Goal: Information Seeking & Learning: Check status

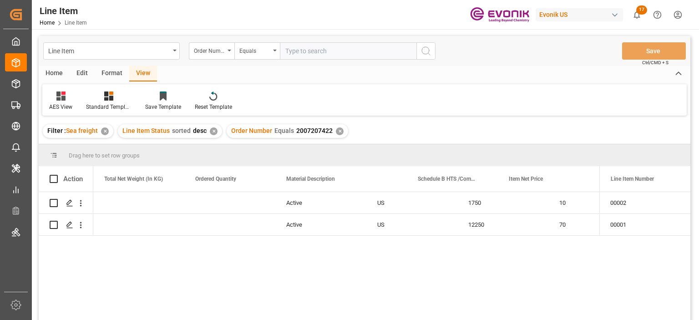
scroll to position [0, 364]
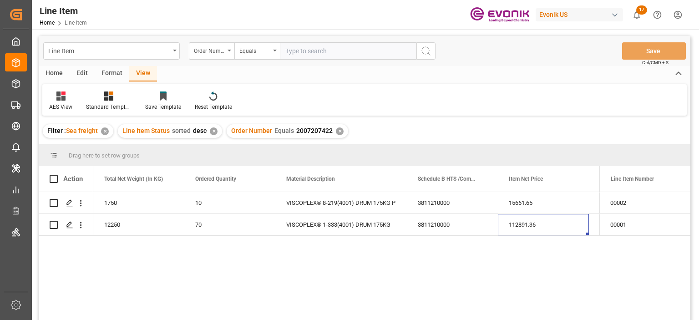
click at [317, 55] on input "text" at bounding box center [348, 50] width 136 height 17
paste input "0046473004"
type input "0046473004"
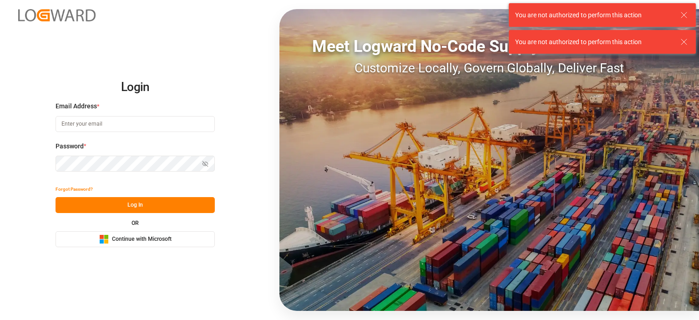
click at [142, 116] on div "Email Address *" at bounding box center [134, 121] width 159 height 40
click at [142, 116] on input at bounding box center [134, 124] width 159 height 16
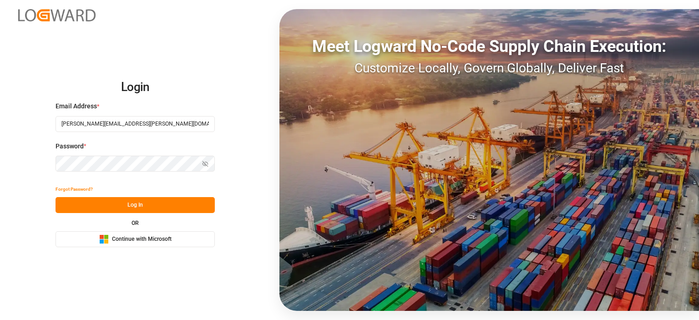
type input "Zachary.Glick@leschaco.com"
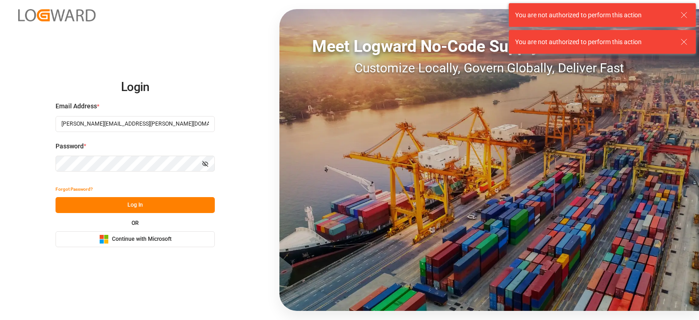
click at [139, 196] on div "Forgot Password?" at bounding box center [134, 189] width 159 height 16
click at [145, 202] on button "Log In" at bounding box center [134, 205] width 159 height 16
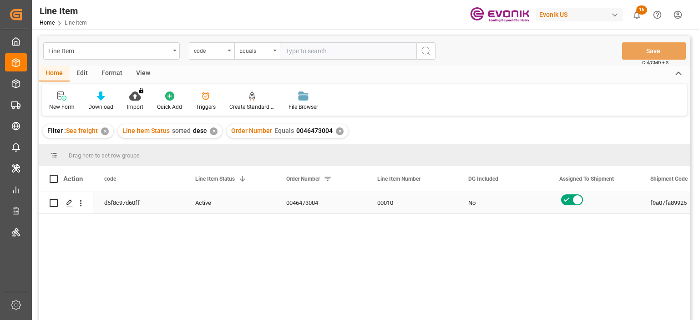
click at [135, 203] on div "d5f8c97d60ff" at bounding box center [138, 202] width 91 height 21
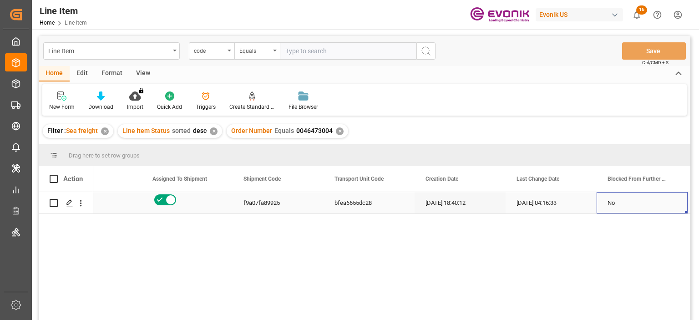
scroll to position [0, 407]
click at [137, 77] on div "View" at bounding box center [143, 73] width 28 height 15
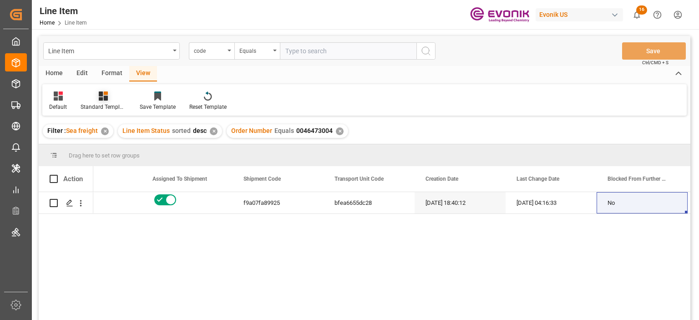
click at [111, 98] on div at bounding box center [103, 96] width 45 height 10
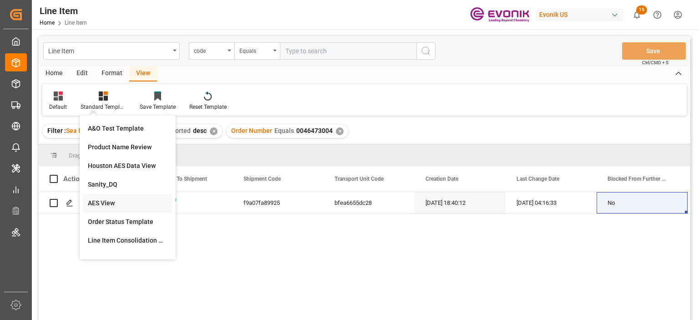
click at [101, 207] on div "AES View" at bounding box center [128, 203] width 80 height 10
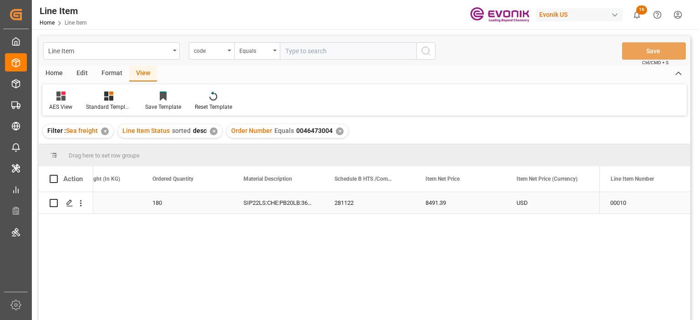
click at [127, 200] on div "1632.96" at bounding box center [95, 202] width 91 height 21
click at [129, 199] on div "1632.96" at bounding box center [95, 202] width 91 height 21
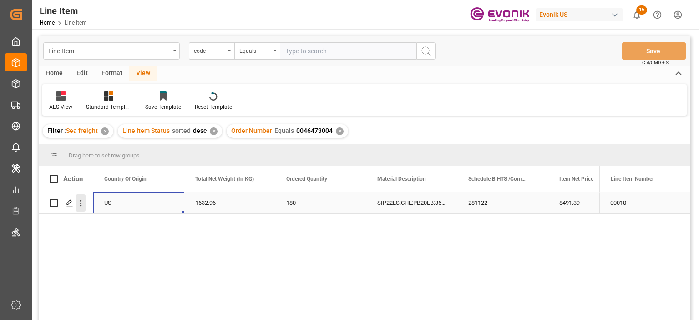
click at [81, 203] on icon "open menu" at bounding box center [81, 203] width 2 height 6
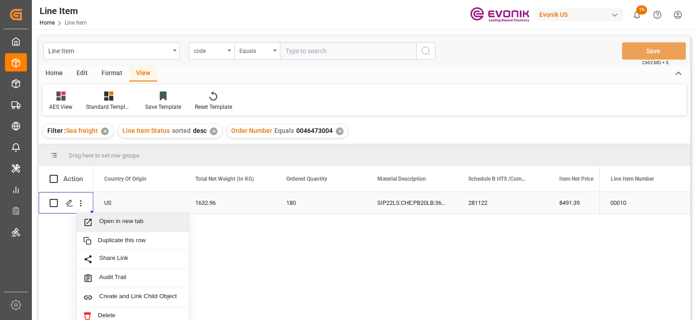
click at [116, 218] on span "Open in new tab" at bounding box center [140, 222] width 83 height 10
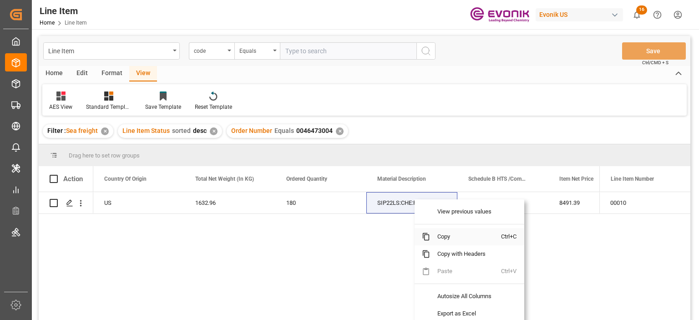
click at [444, 229] on span "Copy" at bounding box center [465, 236] width 71 height 17
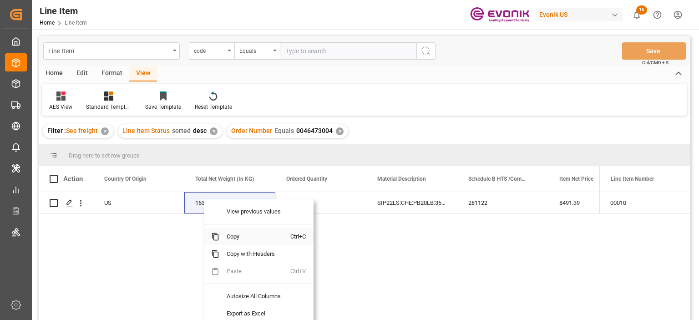
click at [236, 235] on span "Copy" at bounding box center [254, 236] width 71 height 17
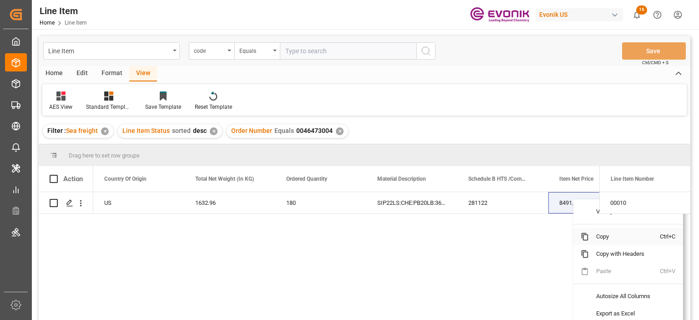
click at [600, 240] on span "Copy" at bounding box center [624, 236] width 71 height 17
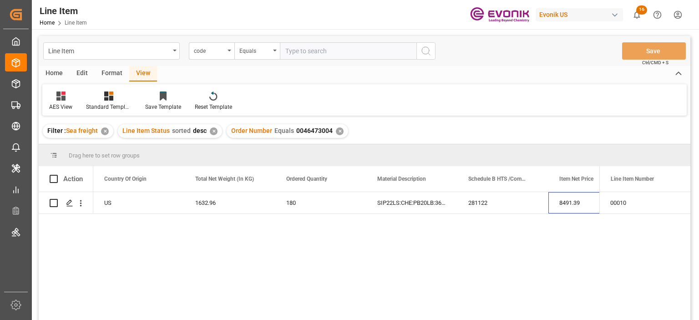
click at [315, 48] on input "text" at bounding box center [348, 50] width 136 height 17
paste input "2006820871"
type input "2006820871"
click at [231, 55] on div "code" at bounding box center [211, 50] width 45 height 17
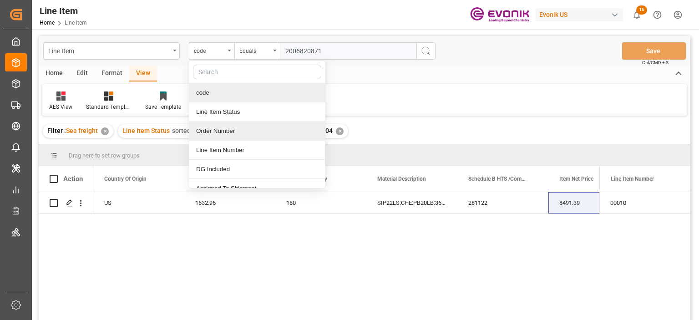
click at [220, 130] on div "Order Number" at bounding box center [257, 130] width 136 height 19
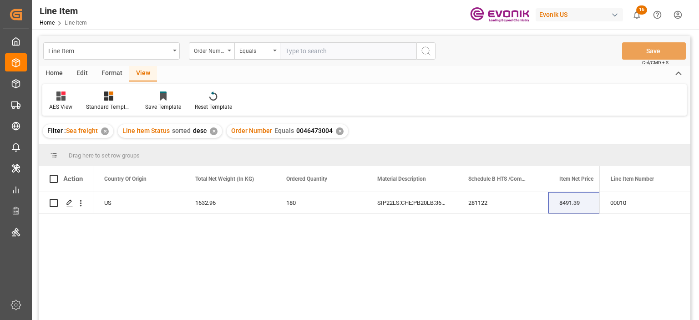
click at [306, 50] on input "text" at bounding box center [348, 50] width 136 height 17
paste input "2006820871"
type input "2006820871"
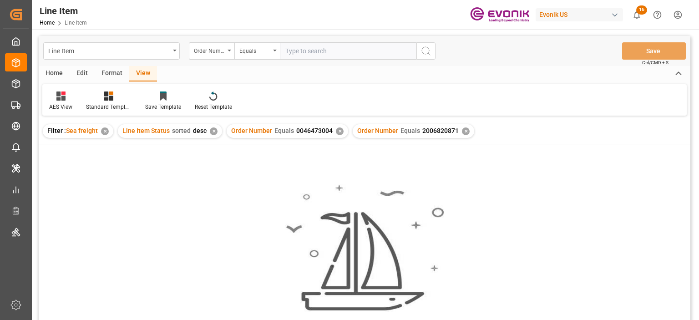
click at [338, 132] on div "✕" at bounding box center [340, 131] width 8 height 8
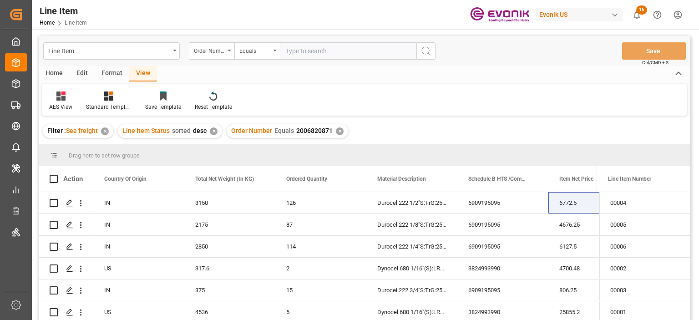
scroll to position [45, 0]
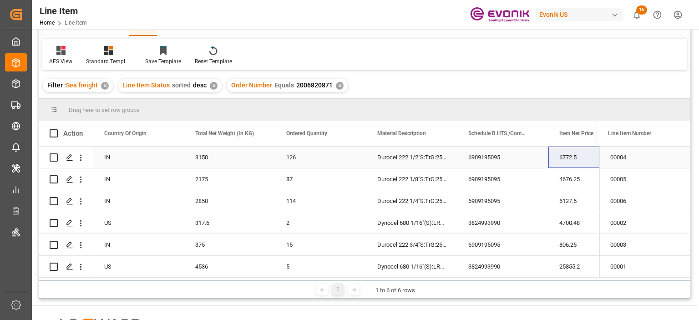
click at [104, 154] on div "IN" at bounding box center [138, 156] width 91 height 21
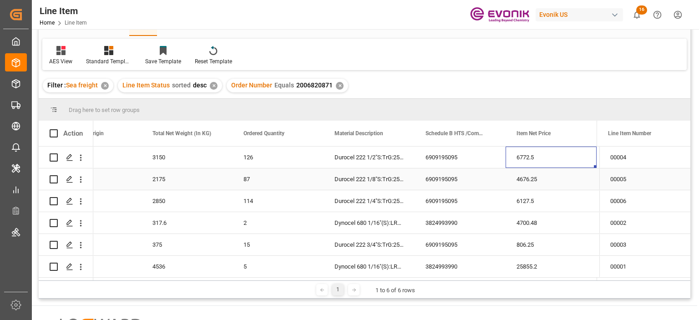
scroll to position [0, 407]
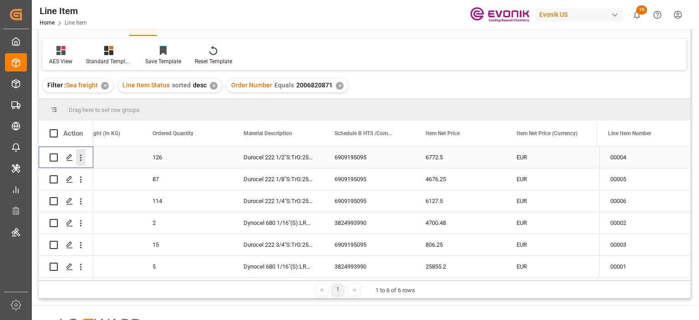
click at [82, 156] on icon "open menu" at bounding box center [81, 158] width 10 height 10
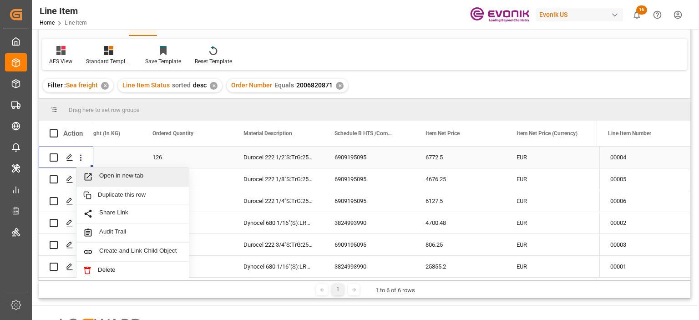
click at [112, 176] on span "Open in new tab" at bounding box center [140, 177] width 83 height 10
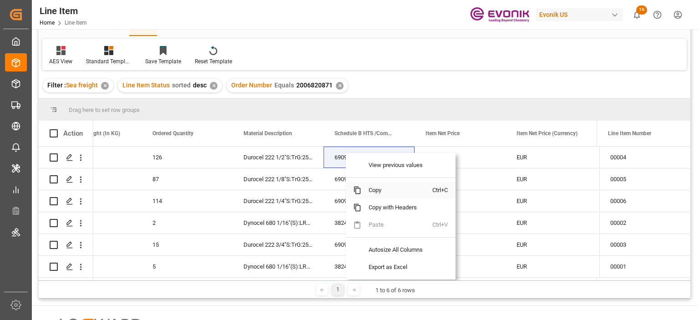
click at [373, 191] on span "Copy" at bounding box center [396, 190] width 71 height 17
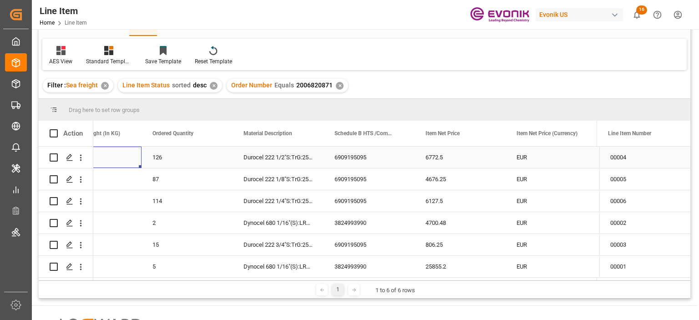
click at [124, 147] on div "3150" at bounding box center [95, 156] width 91 height 21
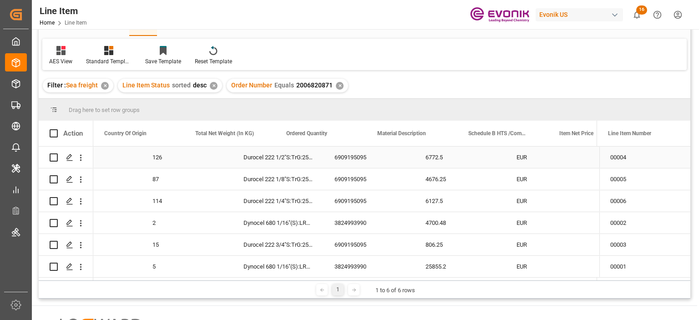
scroll to position [0, 273]
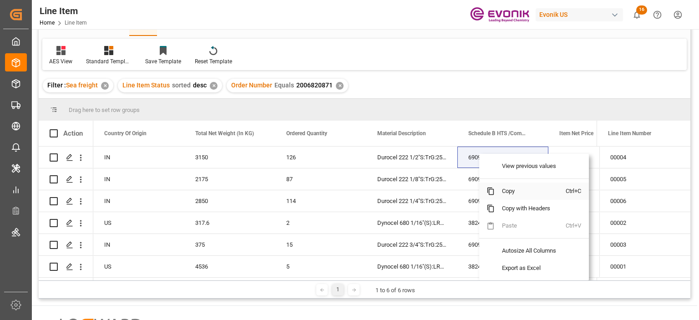
click at [510, 187] on span "Copy" at bounding box center [529, 190] width 71 height 17
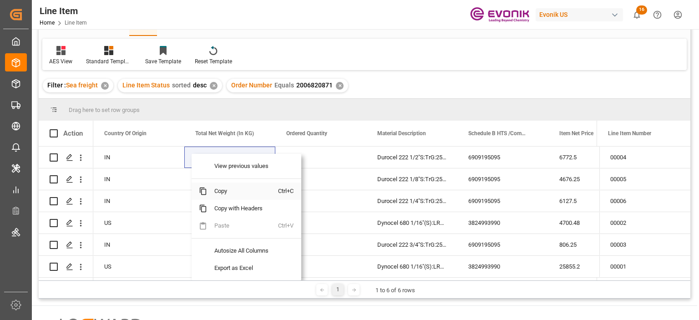
click at [221, 187] on span "Copy" at bounding box center [242, 190] width 71 height 17
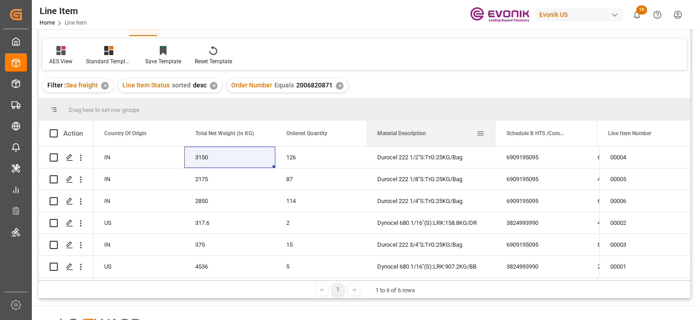
drag, startPoint x: 457, startPoint y: 128, endPoint x: 495, endPoint y: 129, distance: 38.2
click at [495, 129] on div at bounding box center [496, 133] width 4 height 25
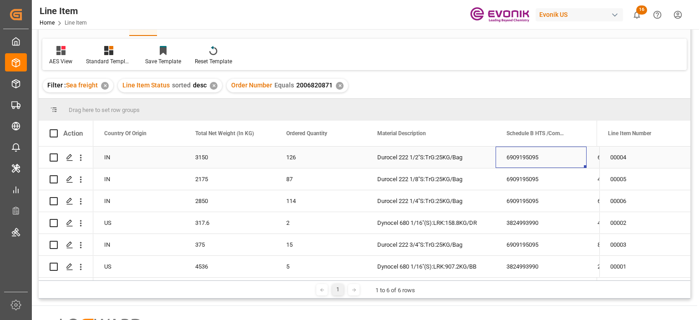
click at [547, 159] on div "6909195095" at bounding box center [540, 156] width 91 height 21
click at [517, 156] on div "6909195095" at bounding box center [540, 156] width 91 height 21
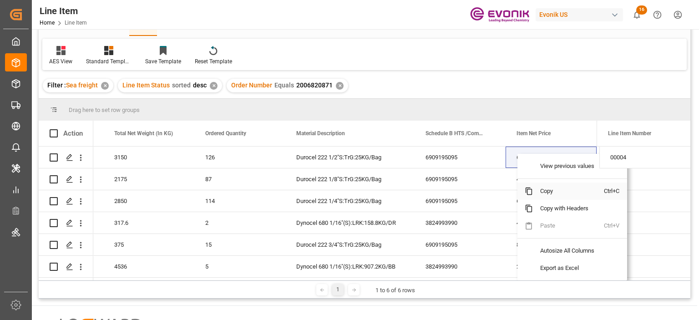
drag, startPoint x: 541, startPoint y: 190, endPoint x: 542, endPoint y: 185, distance: 5.1
click at [542, 190] on span "Copy" at bounding box center [568, 190] width 71 height 17
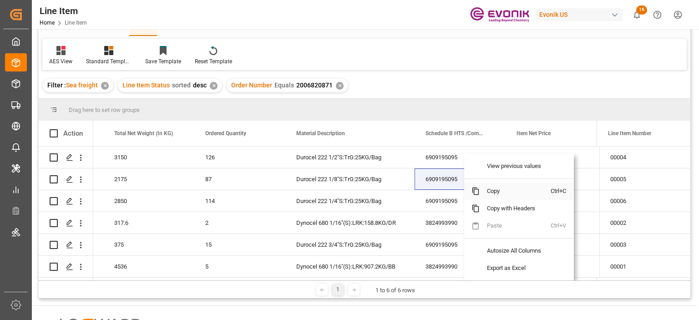
click at [502, 191] on span "Copy" at bounding box center [514, 190] width 71 height 17
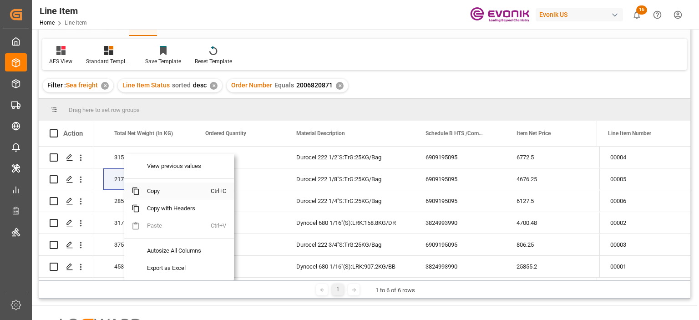
click at [161, 192] on span "Copy" at bounding box center [175, 190] width 71 height 17
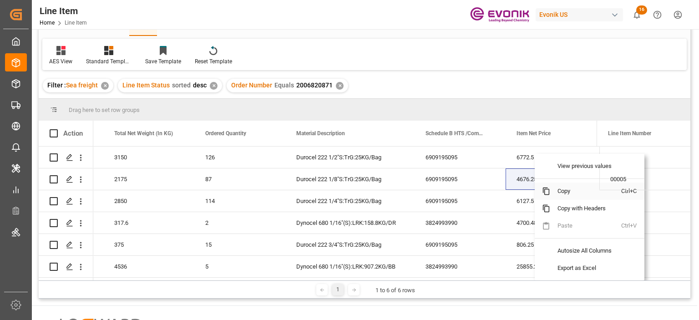
click at [557, 192] on span "Copy" at bounding box center [585, 190] width 71 height 17
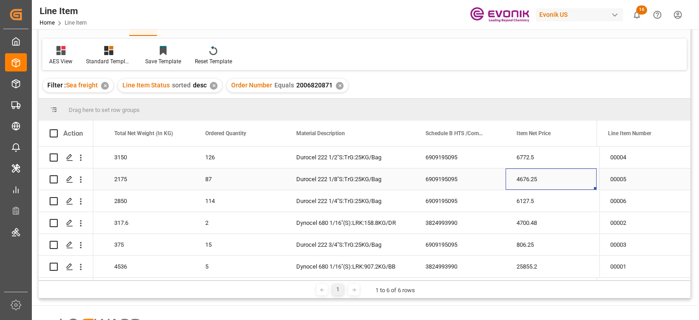
click at [124, 174] on div "2175" at bounding box center [148, 178] width 91 height 21
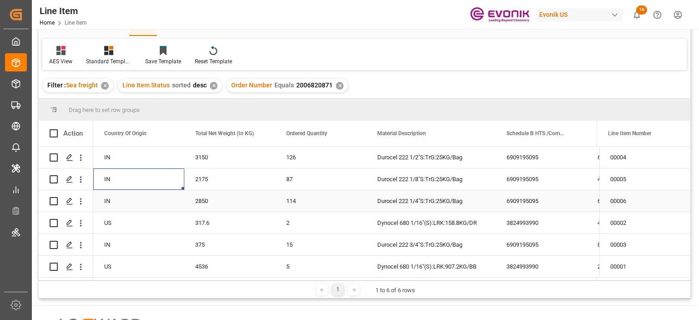
click at [532, 200] on div "6909195095" at bounding box center [540, 200] width 91 height 21
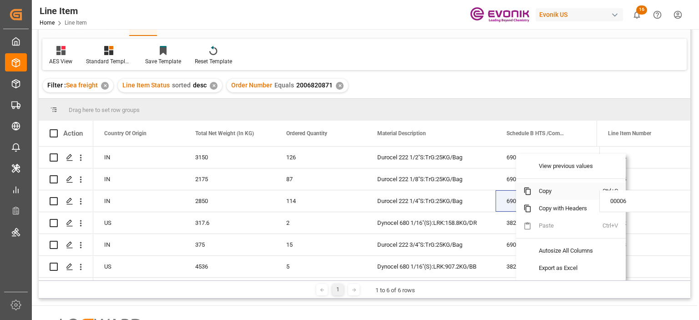
click at [544, 188] on span "Copy" at bounding box center [566, 190] width 71 height 17
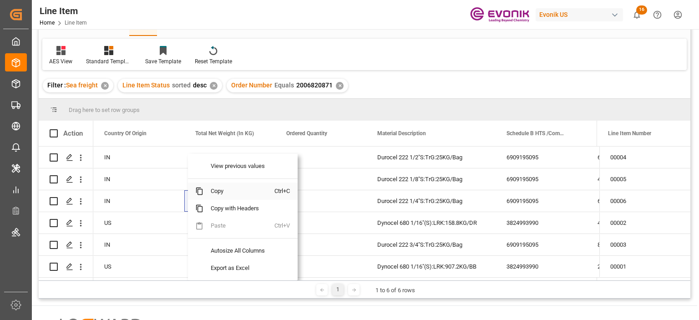
click at [208, 189] on span "Copy" at bounding box center [238, 190] width 71 height 17
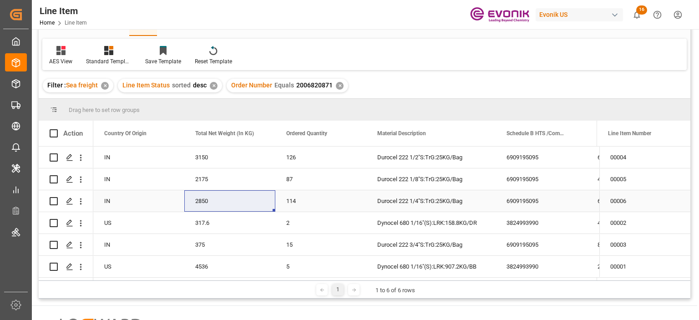
click at [528, 204] on div "6909195095" at bounding box center [540, 200] width 91 height 21
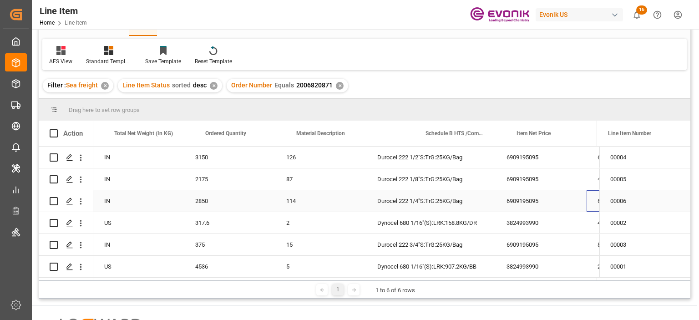
scroll to position [0, 354]
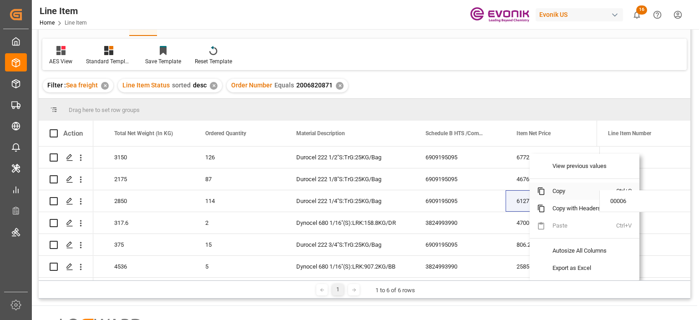
click at [566, 194] on span "Copy" at bounding box center [580, 190] width 71 height 17
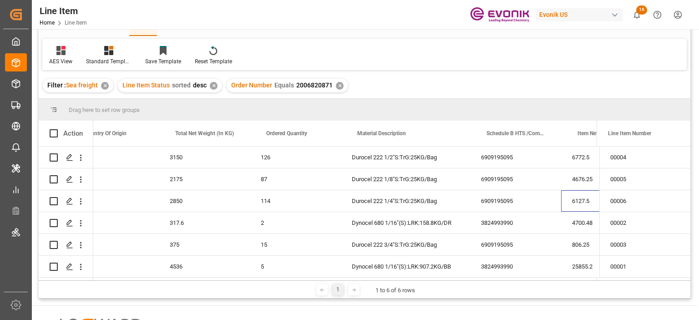
scroll to position [0, 320]
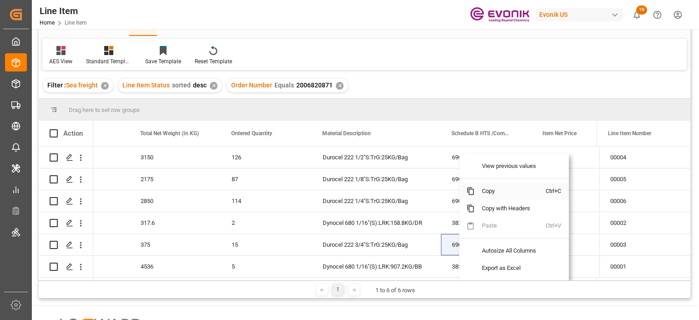
click at [491, 190] on span "Copy" at bounding box center [509, 190] width 71 height 17
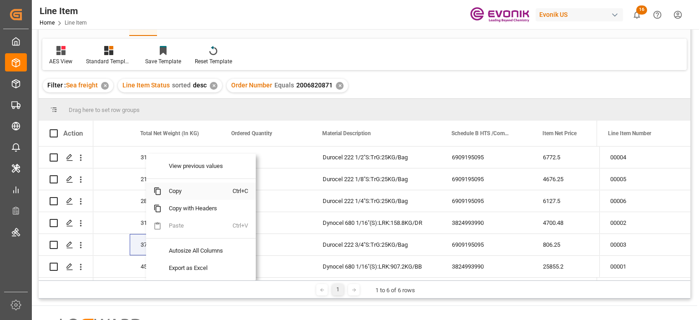
click at [171, 194] on span "Copy" at bounding box center [196, 190] width 71 height 17
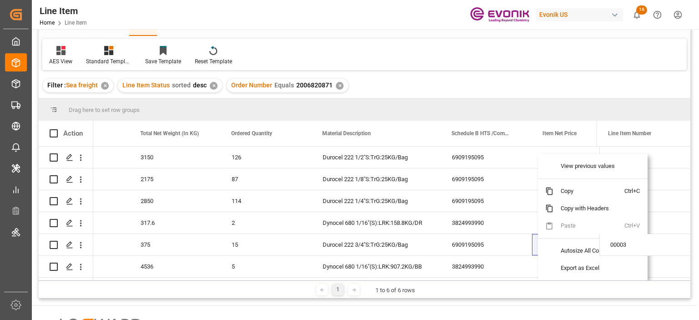
click at [537, 89] on div "Filter : Sea freight ✕ Line Item Status sorted desc ✕ Order Number Equals 20068…" at bounding box center [364, 85] width 651 height 25
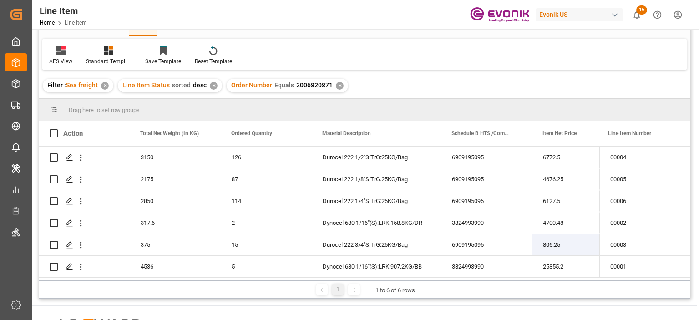
scroll to position [0, 395]
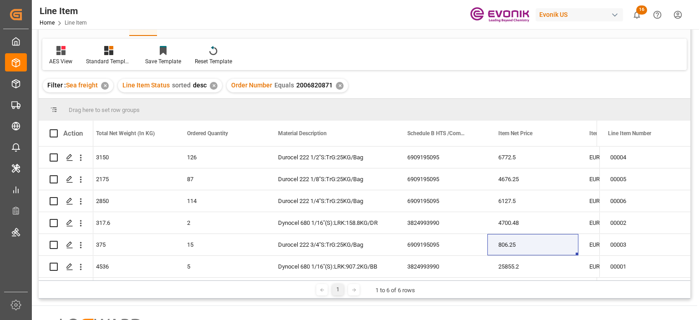
drag, startPoint x: 236, startPoint y: 280, endPoint x: 205, endPoint y: 280, distance: 30.9
click at [205, 280] on div "Drag here to set row groups Drag here to set column labels Action Country Of Or…" at bounding box center [364, 199] width 651 height 200
drag, startPoint x: 204, startPoint y: 277, endPoint x: 197, endPoint y: 287, distance: 11.7
click at [197, 287] on div "1 1 to 6 of 6 rows" at bounding box center [364, 289] width 651 height 18
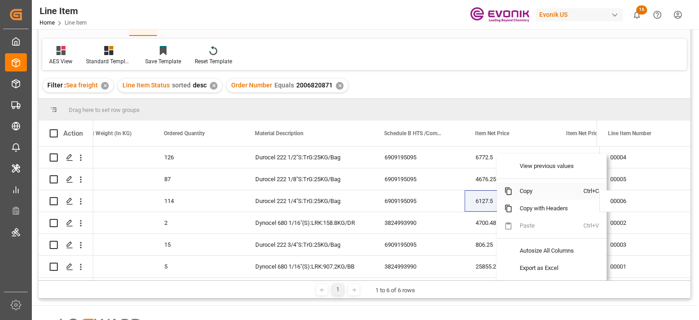
click at [527, 192] on span "Copy" at bounding box center [547, 190] width 71 height 17
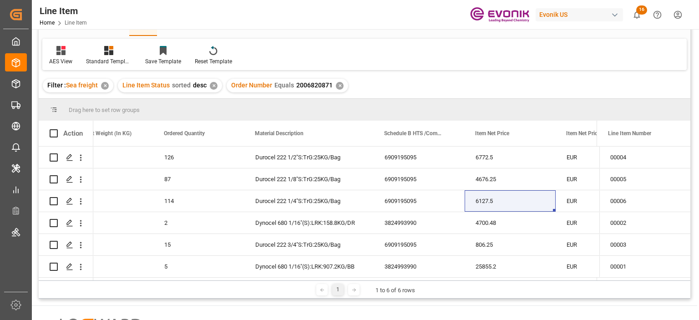
drag, startPoint x: 222, startPoint y: 281, endPoint x: 175, endPoint y: 282, distance: 47.3
click at [175, 282] on div "1 1 to 6 of 6 rows" at bounding box center [364, 289] width 651 height 18
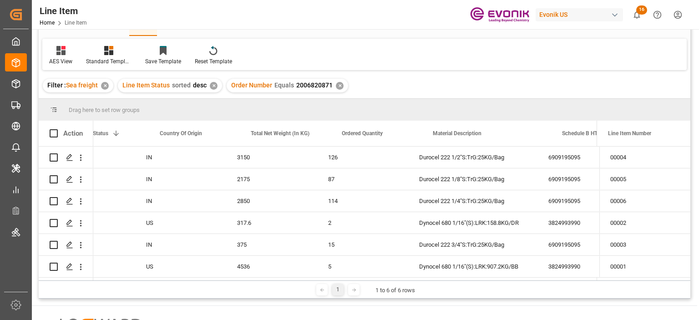
scroll to position [0, 217]
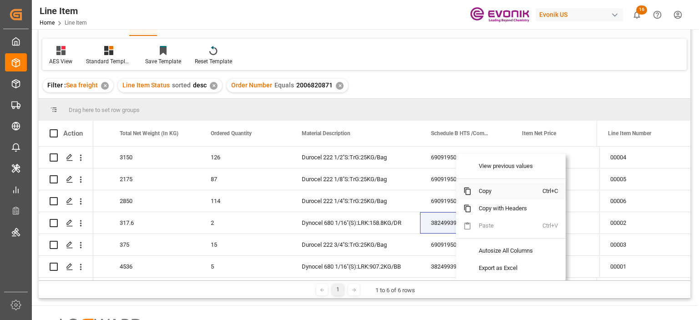
click at [491, 192] on span "Copy" at bounding box center [506, 190] width 71 height 17
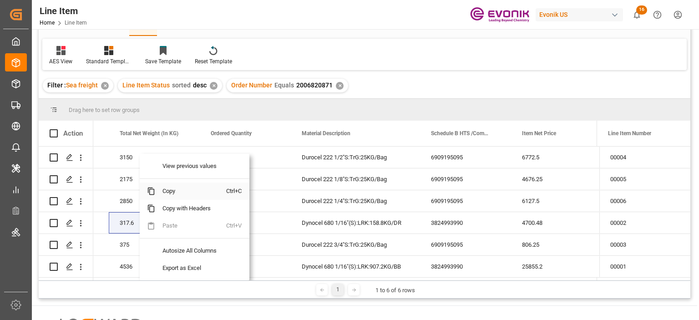
click at [175, 192] on span "Copy" at bounding box center [190, 190] width 71 height 17
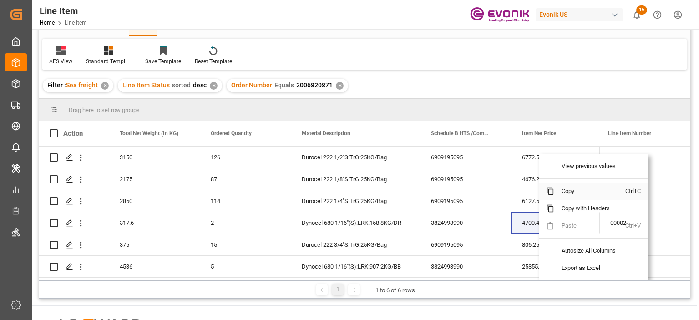
click at [557, 187] on span "Copy" at bounding box center [589, 190] width 71 height 17
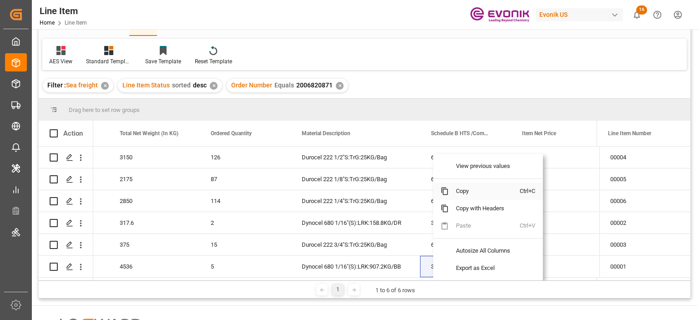
click at [470, 193] on span "Copy" at bounding box center [484, 190] width 71 height 17
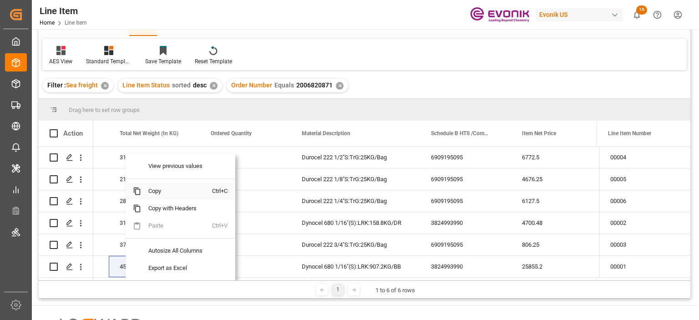
click at [156, 187] on span "Copy" at bounding box center [176, 190] width 71 height 17
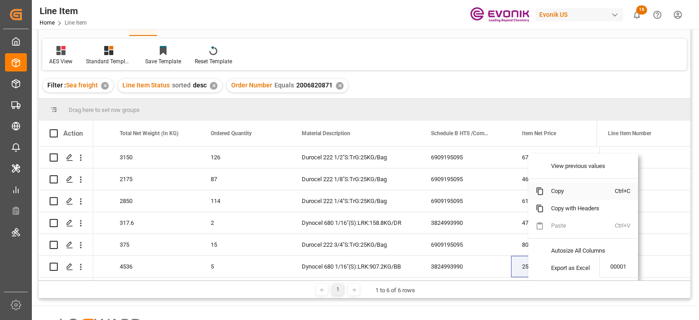
click at [562, 193] on span "Copy" at bounding box center [579, 190] width 71 height 17
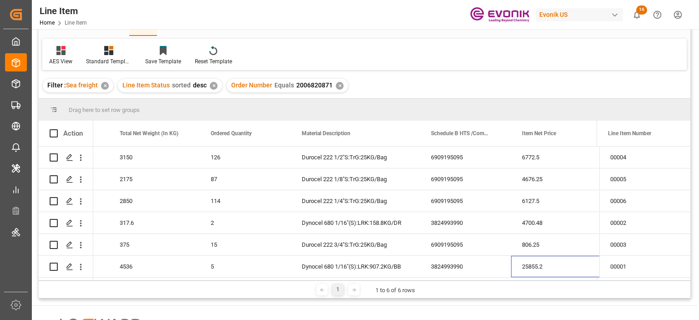
scroll to position [0, 0]
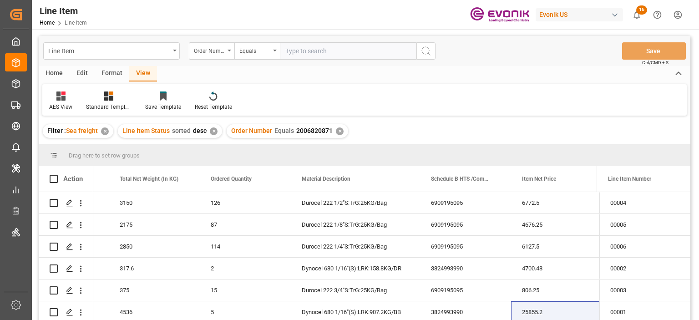
click at [305, 47] on input "text" at bounding box center [348, 50] width 136 height 17
paste input "2006820768"
type input "2006820768"
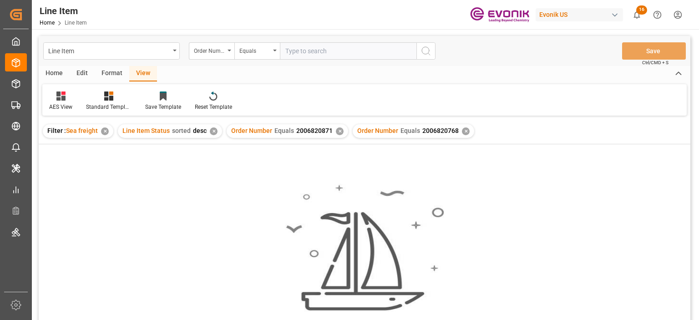
click at [336, 131] on div "✕" at bounding box center [340, 131] width 8 height 8
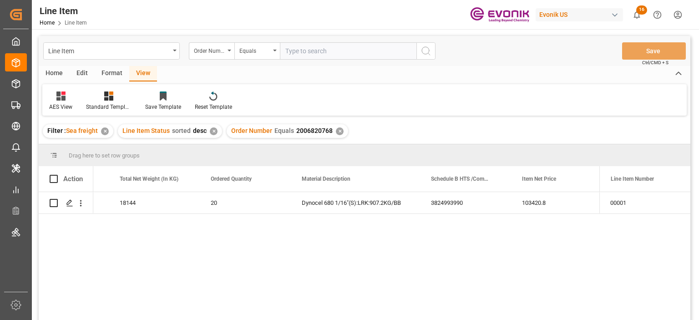
scroll to position [45, 0]
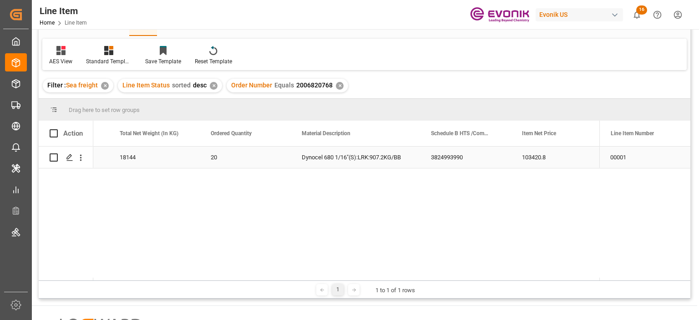
click at [126, 164] on div "18144" at bounding box center [154, 156] width 91 height 21
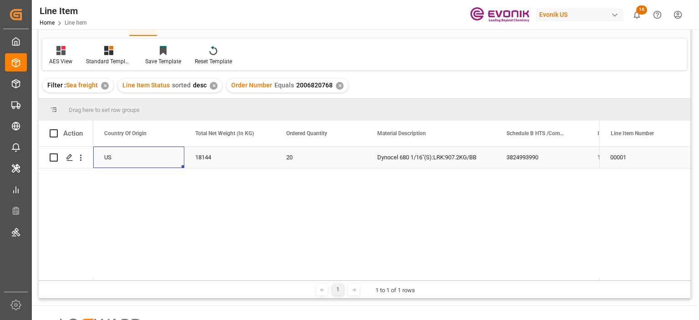
click at [543, 150] on div "3824993990" at bounding box center [540, 156] width 91 height 21
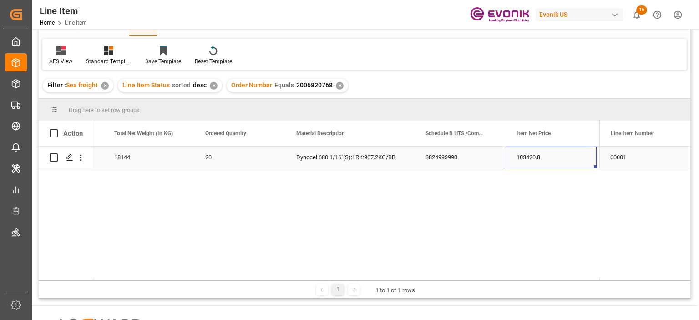
scroll to position [0, 445]
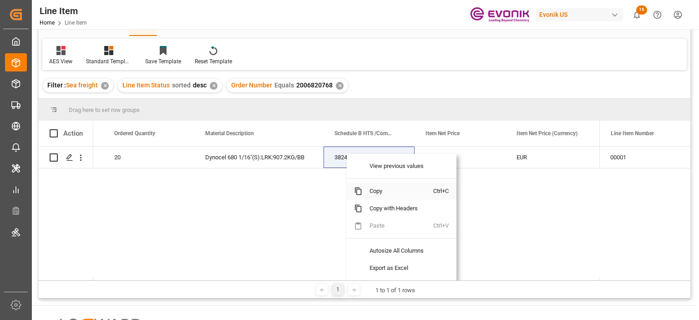
drag, startPoint x: 378, startPoint y: 190, endPoint x: 612, endPoint y: 116, distance: 245.2
click at [378, 190] on span "Copy" at bounding box center [397, 190] width 71 height 17
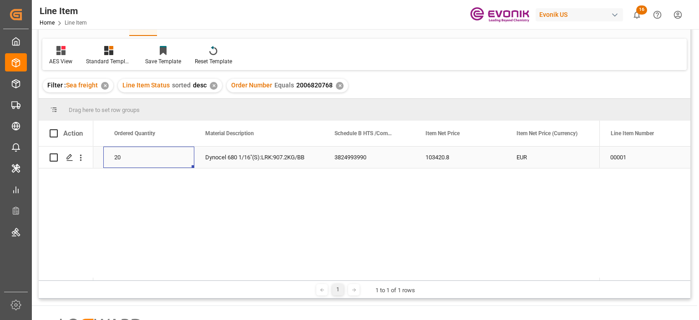
click at [120, 153] on div "20" at bounding box center [148, 156] width 91 height 21
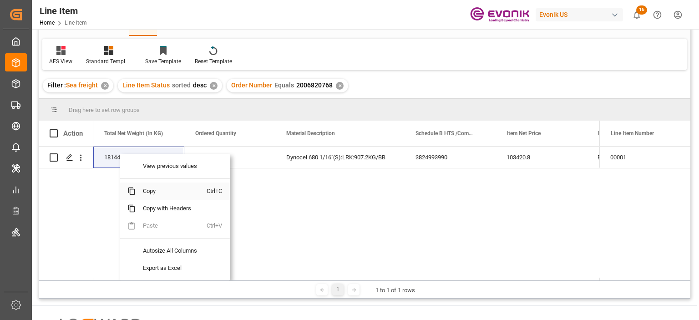
click at [155, 189] on span "Copy" at bounding box center [171, 190] width 71 height 17
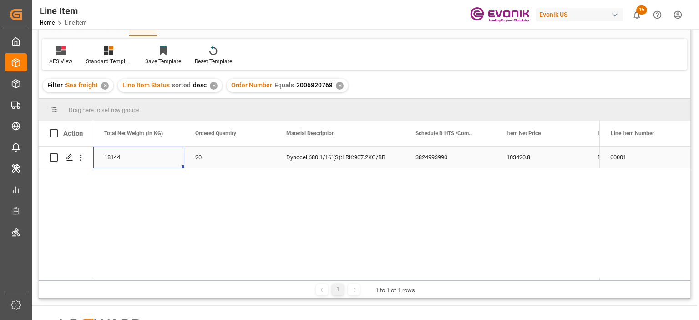
click at [124, 152] on div "18144" at bounding box center [138, 156] width 91 height 21
click at [541, 162] on div "3824993990" at bounding box center [540, 156] width 91 height 21
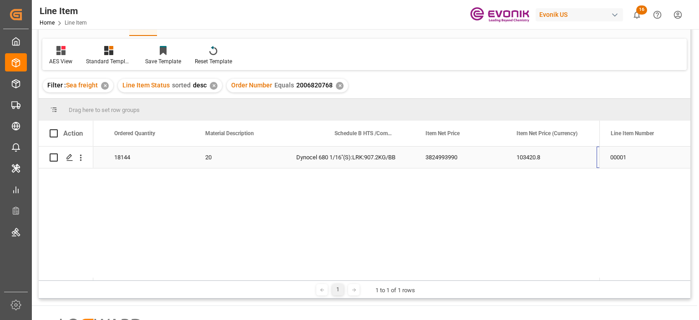
scroll to position [0, 445]
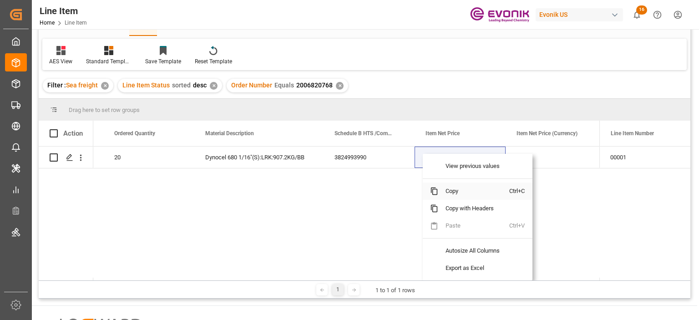
click at [446, 188] on span "Copy" at bounding box center [473, 190] width 71 height 17
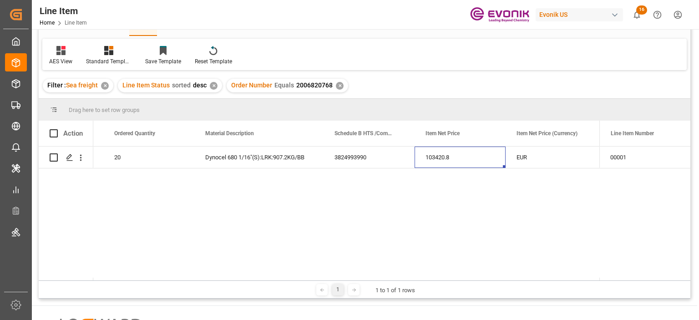
scroll to position [0, 0]
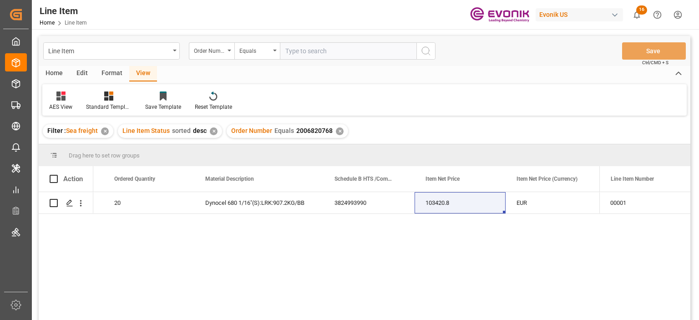
click at [300, 57] on input "text" at bounding box center [348, 50] width 136 height 17
paste input "2006812129"
type input "2006812129"
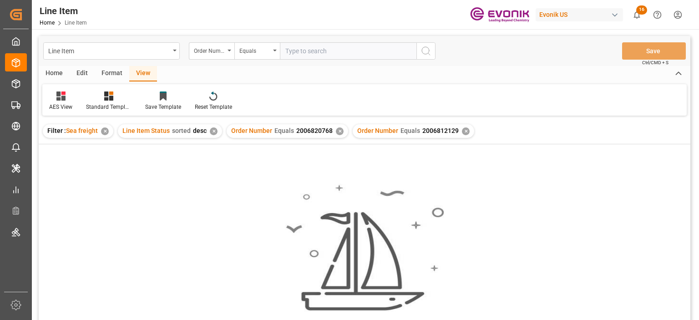
click at [337, 131] on div "✕" at bounding box center [340, 131] width 8 height 8
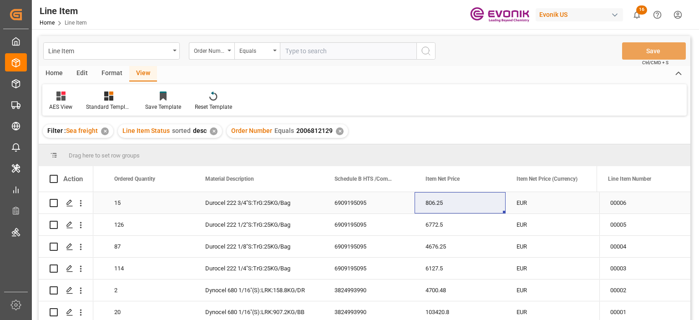
scroll to position [3, 0]
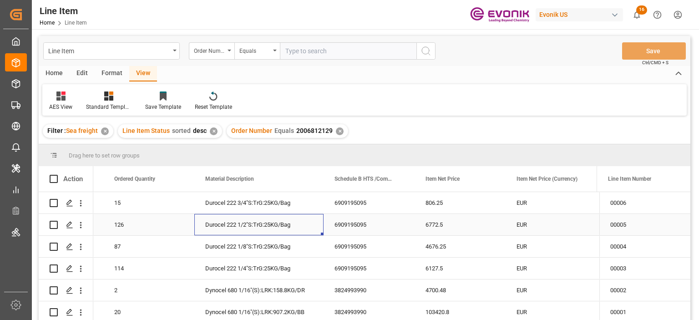
click at [237, 214] on div "Durocel 222 1/2"S:TrG:25KG/Bag" at bounding box center [258, 224] width 129 height 21
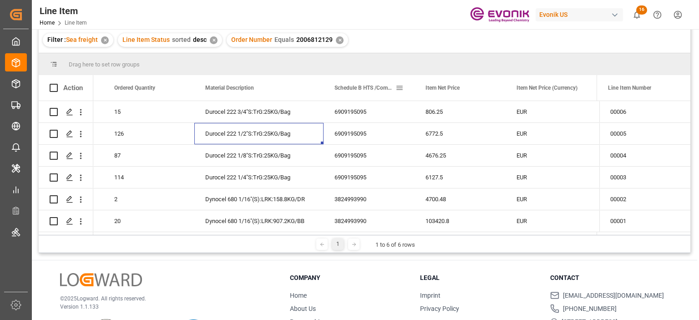
scroll to position [45, 0]
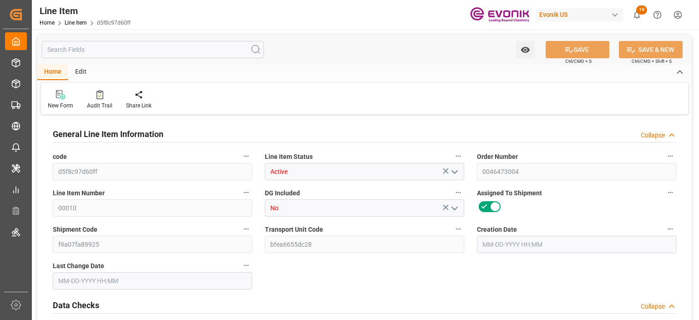
type input "10"
type input "1697.76"
type input "1632.96"
type input "12.0384"
type input "180"
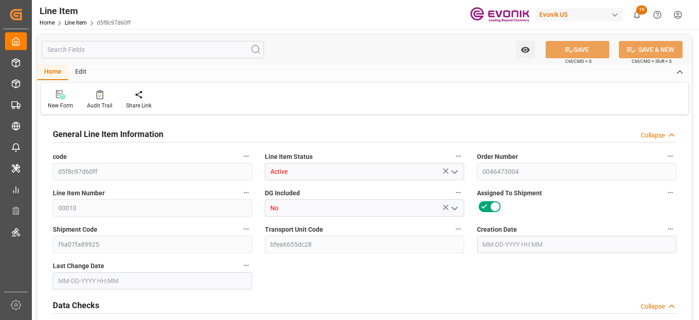
type input "8491.39"
type input "180"
type input "1697.76"
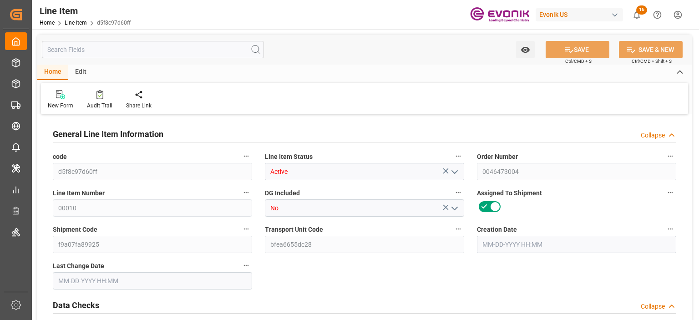
type input "1827.76"
type input "1632.96"
type input "12.0384"
type input "12038.4"
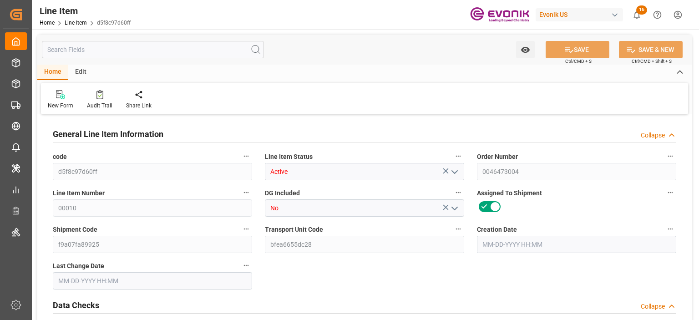
type input "0"
type input "09-30-2025 18:40"
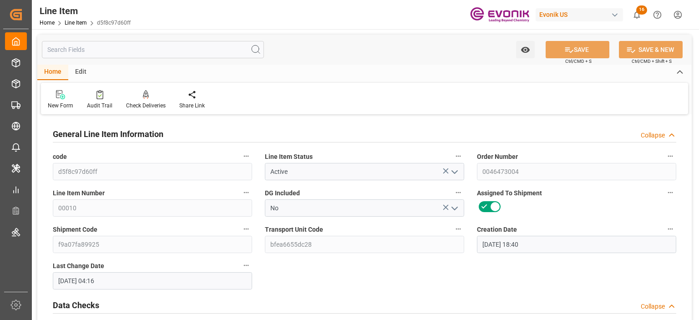
type input "10-01-2025 04:16"
type input "11-30-2025"
type input "10-17-2025"
type input "10-10-2025"
click at [150, 44] on input "text" at bounding box center [153, 49] width 222 height 17
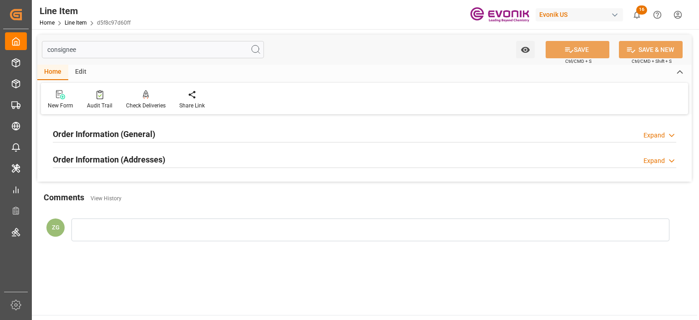
type input "consignee"
click at [135, 160] on h2 "Order Information (Addresses)" at bounding box center [109, 159] width 112 height 12
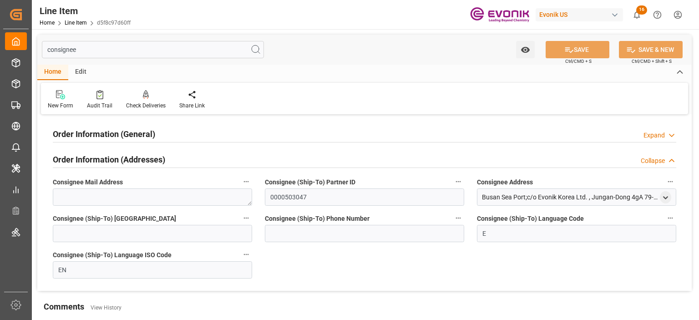
click at [121, 133] on h2 "Order Information (General)" at bounding box center [104, 134] width 102 height 12
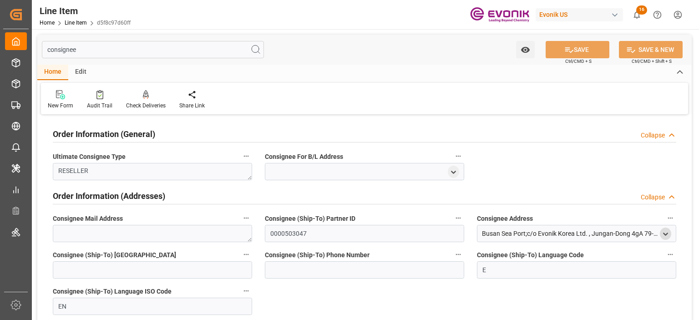
click at [668, 233] on icon "open menu" at bounding box center [665, 234] width 8 height 8
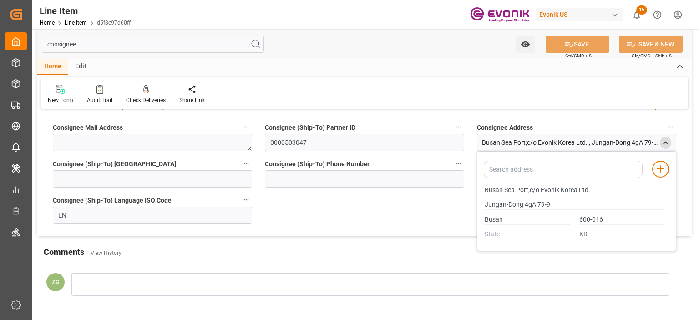
scroll to position [45, 0]
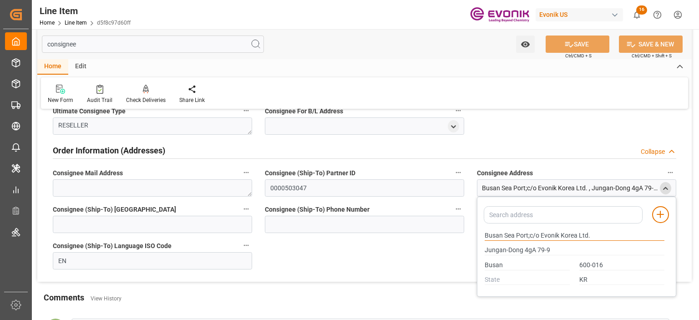
drag, startPoint x: 485, startPoint y: 234, endPoint x: 528, endPoint y: 233, distance: 42.8
click at [528, 233] on input "Busan Sea Port;c/o Evonik Korea Ltd." at bounding box center [574, 236] width 180 height 10
click at [498, 263] on input "Busan" at bounding box center [526, 265] width 85 height 10
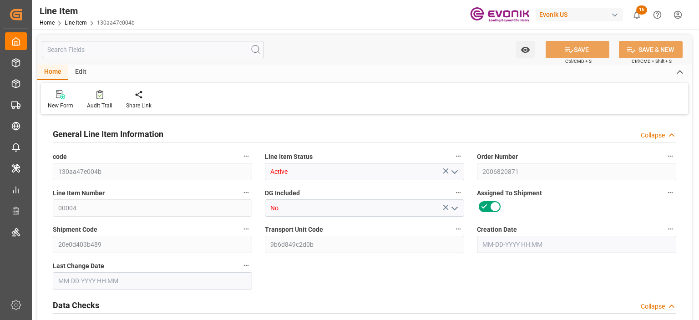
type input "4"
type input "3158.82"
type input "3150"
type input "7.8745"
type input "126"
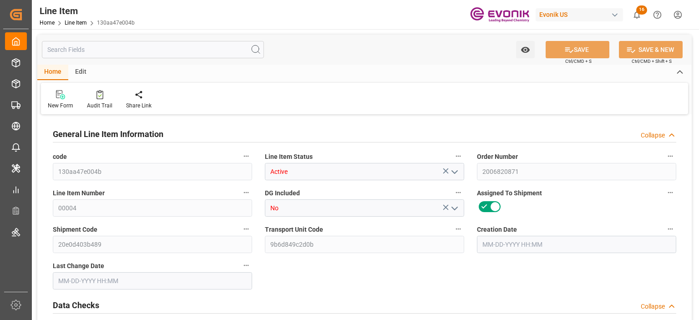
type input "6772.5"
type input "126"
type input "3150"
type input "3158.82"
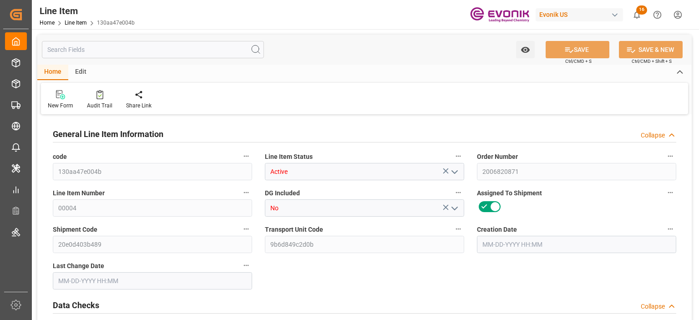
type input "3378.82"
type input "3150"
type input "7.8745"
type input "7874.496"
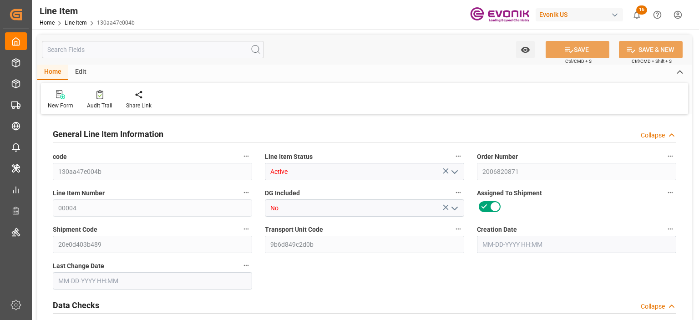
type input "126"
type input "3158.82"
type input "3150"
type input "7.8745"
type input "09-04-2025 14:14"
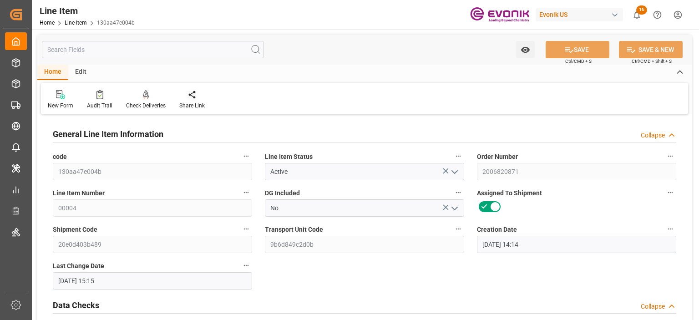
type input "10-07-2025 15:15"
type input "11-21-2025"
type input "10-10-2025"
type input "10-01-2025"
type input "10-07-2025"
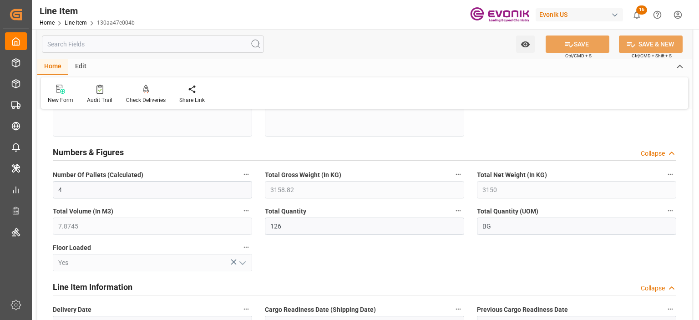
scroll to position [364, 0]
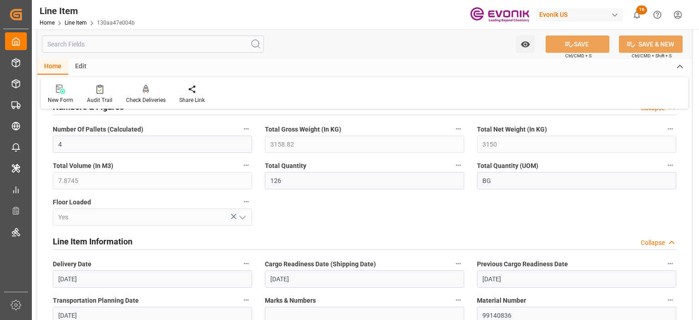
click at [155, 50] on input "text" at bounding box center [153, 43] width 222 height 17
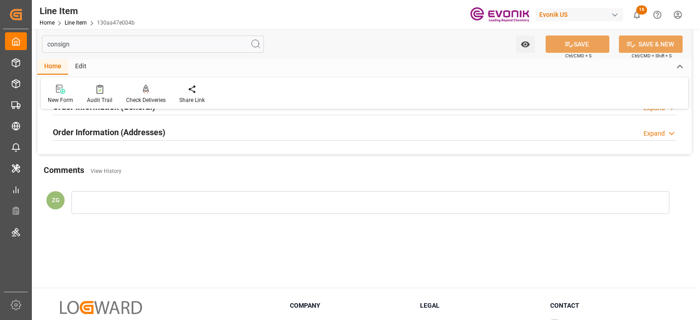
scroll to position [0, 0]
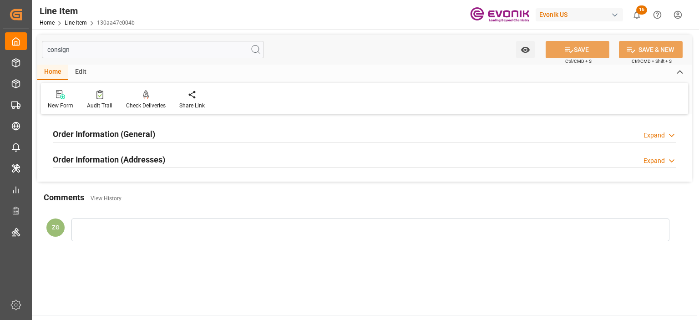
type input "consign"
click at [149, 161] on h2 "Order Information (Addresses)" at bounding box center [109, 159] width 112 height 12
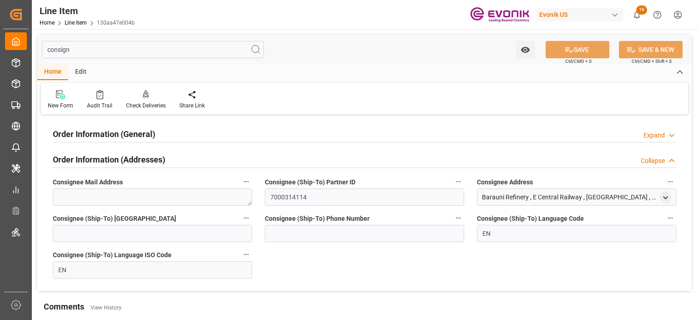
click at [133, 133] on h2 "Order Information (General)" at bounding box center [104, 134] width 102 height 12
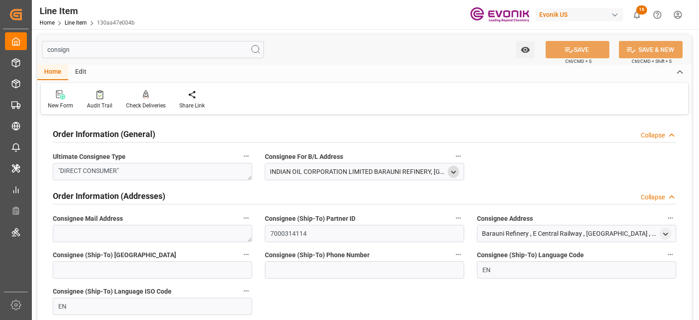
click at [456, 171] on icon "open menu" at bounding box center [453, 172] width 8 height 8
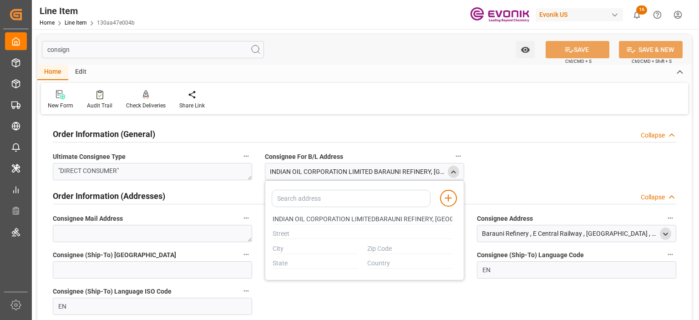
click at [665, 232] on icon "open menu" at bounding box center [665, 234] width 8 height 8
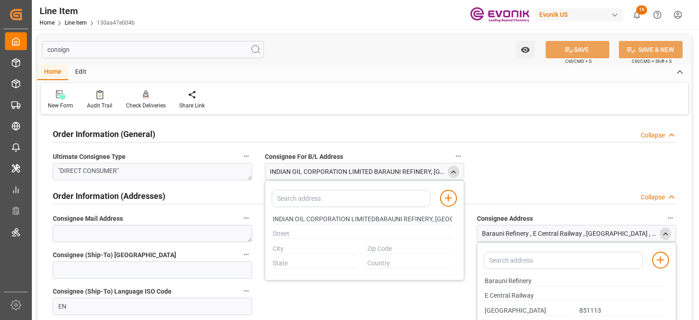
scroll to position [45, 0]
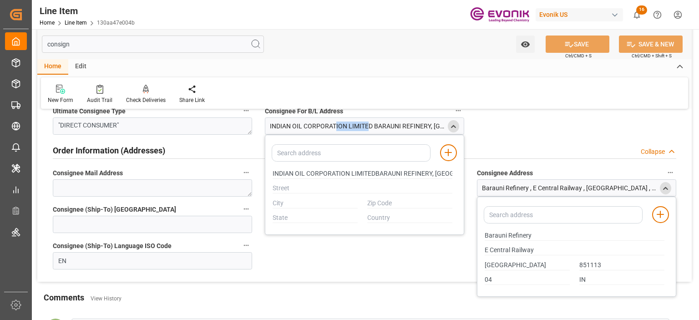
drag, startPoint x: 270, startPoint y: 125, endPoint x: 301, endPoint y: 123, distance: 30.6
click at [301, 123] on div "INDIAN OIL CORPORATION LIMITED BARAUNI REFINERY, BARAUNI, DISTT.BEGUSARAI, PIN-…" at bounding box center [358, 126] width 176 height 10
copy div "INDIAN OIL"
drag, startPoint x: 437, startPoint y: 172, endPoint x: 502, endPoint y: 171, distance: 65.1
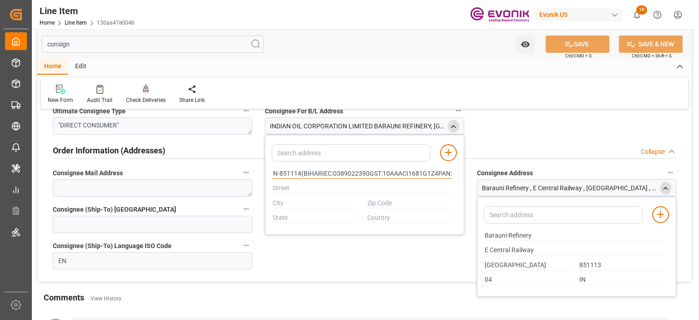
click at [502, 171] on div "Order Information (General) Collapse Ultimate Consignee Type "DIRECT CONSUMER" …" at bounding box center [364, 176] width 654 height 210
click at [388, 174] on input "INDIAN OIL CORPORATION LIMITEDBARAUNI REFINERY, BARAUNI, DISTT.BEGUSARAI,PIN-85…" at bounding box center [362, 174] width 180 height 10
drag, startPoint x: 381, startPoint y: 174, endPoint x: 246, endPoint y: 176, distance: 135.1
click at [246, 176] on div "Order Information (General) Collapse Ultimate Consignee Type "DIRECT CONSUMER" …" at bounding box center [364, 176] width 654 height 210
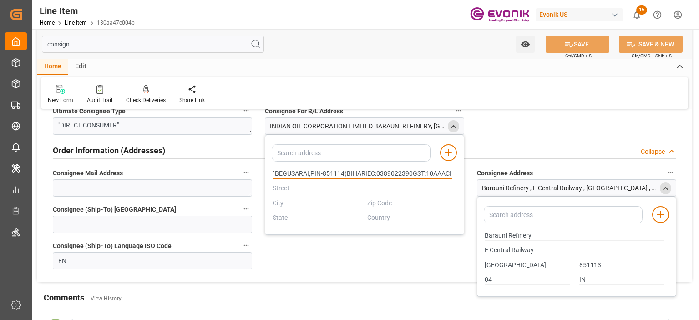
drag, startPoint x: 446, startPoint y: 173, endPoint x: 466, endPoint y: 170, distance: 19.8
click at [466, 170] on div "Order Information (General) Collapse Ultimate Consignee Type "DIRECT CONSUMER" …" at bounding box center [364, 176] width 654 height 210
click at [307, 172] on input "INDIAN OIL CORPORATION LIMITEDBARAUNI REFINERY, BARAUNI, DISTT.BEGUSARAI,PIN-85…" at bounding box center [362, 174] width 180 height 10
drag, startPoint x: 288, startPoint y: 172, endPoint x: 272, endPoint y: 174, distance: 15.6
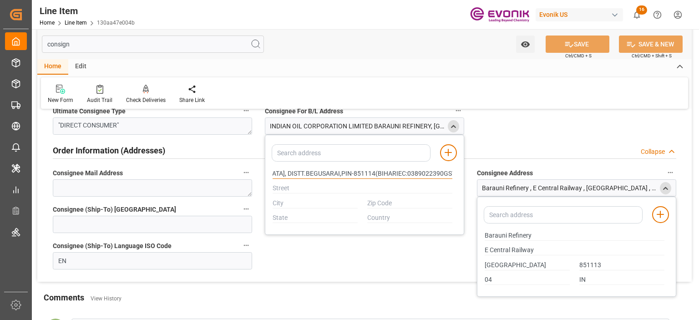
click at [272, 174] on input "INDIAN OIL CORPORATION LIMITEDBARAUNI REFINERY, BARAUNI, DISTT.BEGUSARAI,PIN-85…" at bounding box center [362, 174] width 180 height 10
click at [302, 172] on input "INDIAN OIL CORPORATION LIMITEDBARAUNI REFINERY, BARAUNI, DISTT.BEGUSARAI,PIN-85…" at bounding box center [362, 174] width 180 height 10
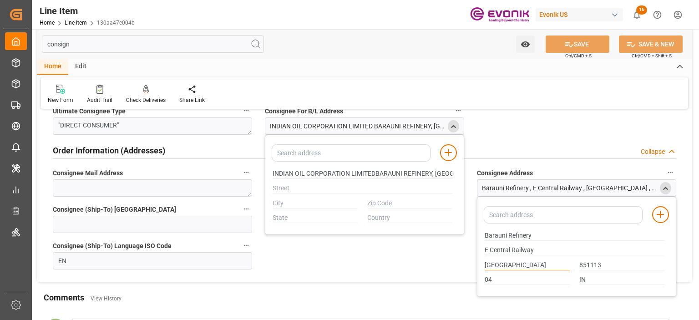
click at [496, 263] on input "Madhurapur" at bounding box center [526, 265] width 85 height 10
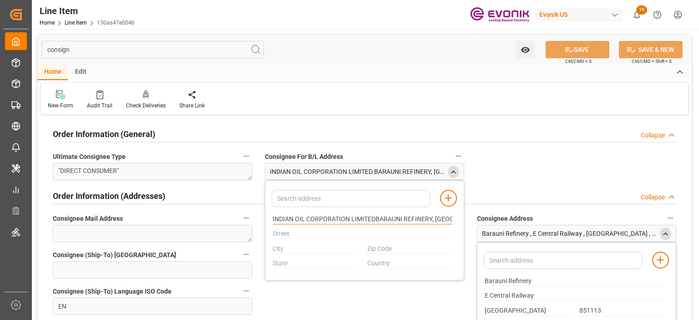
drag, startPoint x: 306, startPoint y: 220, endPoint x: 400, endPoint y: 218, distance: 94.2
click at [400, 218] on input "INDIAN OIL CORPORATION LIMITEDBARAUNI REFINERY, BARAUNI, DISTT.BEGUSARAI,PIN-85…" at bounding box center [362, 219] width 180 height 10
drag, startPoint x: 273, startPoint y: 219, endPoint x: 401, endPoint y: 218, distance: 127.8
click at [401, 218] on input "INDIAN OIL CORPORATION LIMITEDBARAUNI REFINERY, BARAUNI, DISTT.BEGUSARAI,PIN-85…" at bounding box center [362, 219] width 180 height 10
click at [406, 175] on div "INDIAN OIL CORPORATION LIMITED BARAUNI REFINERY, BARAUNI, DISTT.BEGUSARAI, PIN-…" at bounding box center [358, 172] width 176 height 10
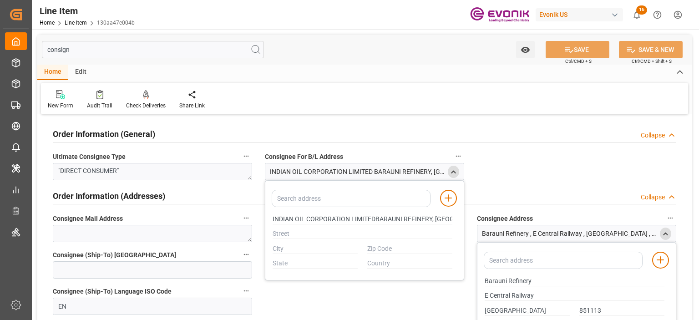
drag, startPoint x: 410, startPoint y: 172, endPoint x: 417, endPoint y: 171, distance: 7.0
click at [410, 172] on div "INDIAN OIL CORPORATION LIMITED BARAUNI REFINERY, BARAUNI, DISTT.BEGUSARAI, PIN-…" at bounding box center [358, 172] width 176 height 10
drag, startPoint x: 420, startPoint y: 171, endPoint x: 431, endPoint y: 171, distance: 10.5
click at [452, 171] on div "INDIAN OIL CORPORATION LIMITED BARAUNI REFINERY, BARAUNI, DISTT.BEGUSARAI, PIN-…" at bounding box center [364, 171] width 199 height 17
click at [420, 171] on div "INDIAN OIL CORPORATION LIMITED BARAUNI REFINERY, BARAUNI, DISTT.BEGUSARAI, PIN-…" at bounding box center [358, 172] width 176 height 10
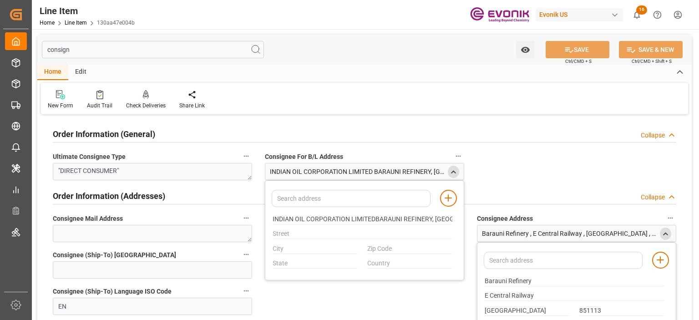
click at [428, 172] on div "INDIAN OIL CORPORATION LIMITED BARAUNI REFINERY, BARAUNI, DISTT.BEGUSARAI, PIN-…" at bounding box center [358, 172] width 176 height 10
click at [500, 177] on div "Order Information (General) Collapse Ultimate Consignee Type "DIRECT CONSUMER" …" at bounding box center [364, 222] width 654 height 210
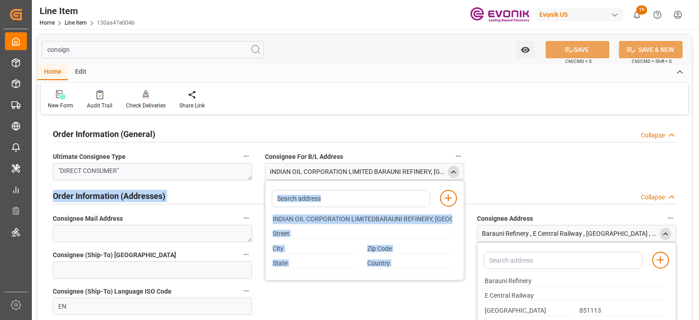
drag, startPoint x: 410, startPoint y: 172, endPoint x: 504, endPoint y: 172, distance: 93.7
click at [504, 172] on div "Order Information (General) Collapse Ultimate Consignee Type "DIRECT CONSUMER" …" at bounding box center [364, 222] width 654 height 210
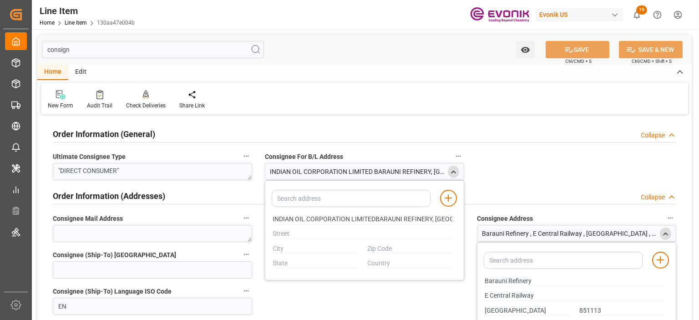
click at [391, 171] on div "INDIAN OIL CORPORATION LIMITED BARAUNI REFINERY, BARAUNI, DISTT.BEGUSARAI, PIN-…" at bounding box center [358, 172] width 176 height 10
drag, startPoint x: 323, startPoint y: 168, endPoint x: 471, endPoint y: 179, distance: 148.3
click at [471, 179] on div "Order Information (General) Collapse Ultimate Consignee Type "DIRECT CONSUMER" …" at bounding box center [364, 222] width 654 height 210
click at [439, 175] on div "INDIAN OIL CORPORATION LIMITED BARAUNI REFINERY, BARAUNI, DISTT.BEGUSARAI, PIN-…" at bounding box center [358, 172] width 176 height 10
click at [438, 173] on div "INDIAN OIL CORPORATION LIMITED BARAUNI REFINERY, BARAUNI, DISTT.BEGUSARAI, PIN-…" at bounding box center [358, 172] width 176 height 10
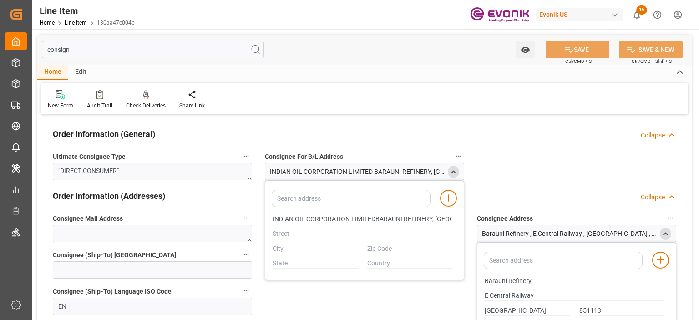
click at [429, 172] on div "INDIAN OIL CORPORATION LIMITED BARAUNI REFINERY, BARAUNI, DISTT.BEGUSARAI, PIN-…" at bounding box center [358, 172] width 176 height 10
click at [419, 172] on div "INDIAN OIL CORPORATION LIMITED BARAUNI REFINERY, BARAUNI, DISTT.BEGUSARAI, PIN-…" at bounding box center [358, 172] width 176 height 10
click at [499, 157] on div "Order Information (General) Collapse Ultimate Consignee Type "DIRECT CONSUMER" …" at bounding box center [364, 222] width 654 height 210
click at [348, 173] on div "INDIAN OIL CORPORATION LIMITED BARAUNI REFINERY, BARAUNI, DISTT.BEGUSARAI, PIN-…" at bounding box center [358, 172] width 176 height 10
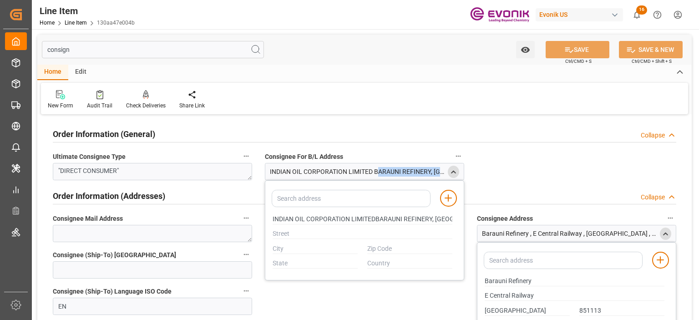
drag, startPoint x: 311, startPoint y: 171, endPoint x: 421, endPoint y: 167, distance: 110.1
click at [421, 167] on div "INDIAN OIL CORPORATION LIMITED BARAUNI REFINERY, BARAUNI, DISTT.BEGUSARAI, PIN-…" at bounding box center [358, 172] width 176 height 10
click at [525, 181] on div "Order Information (General) Collapse Ultimate Consignee Type "DIRECT CONSUMER" …" at bounding box center [364, 222] width 654 height 210
type input "INDIAN OIL CORPORATION LIMITEDBARAUNI REFINERY, BARAUNI, DISTT.BEGUSARAI,PIN-85…"
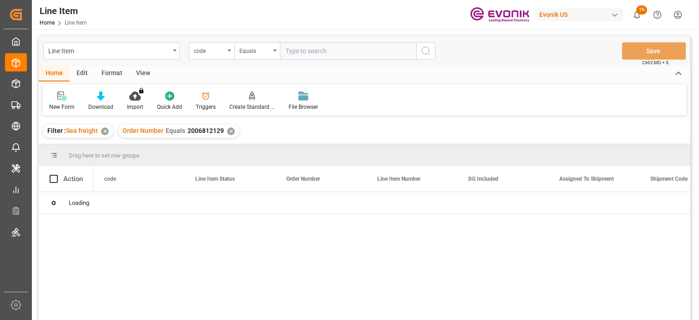
click at [206, 50] on div "code" at bounding box center [209, 50] width 31 height 10
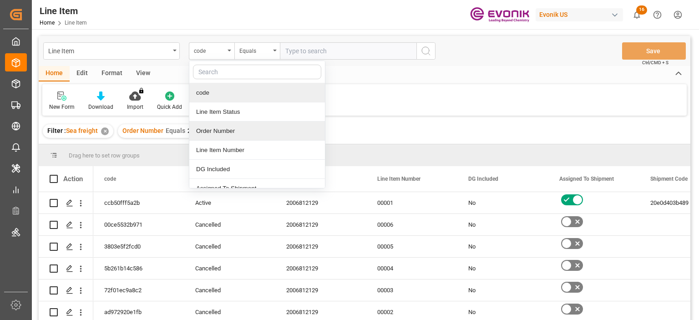
click at [219, 131] on div "Order Number" at bounding box center [257, 130] width 136 height 19
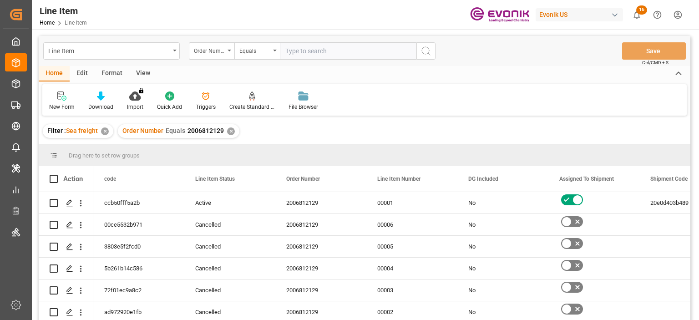
click at [138, 73] on div "View" at bounding box center [143, 73] width 28 height 15
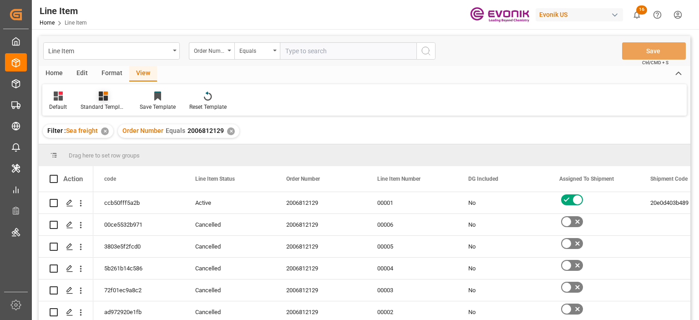
click at [101, 100] on icon at bounding box center [103, 95] width 9 height 9
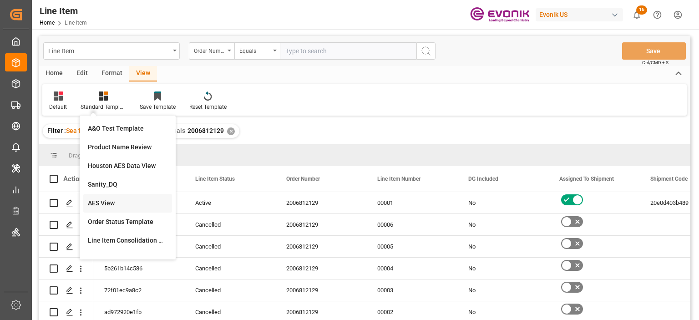
click at [97, 203] on div "AES View" at bounding box center [128, 203] width 80 height 10
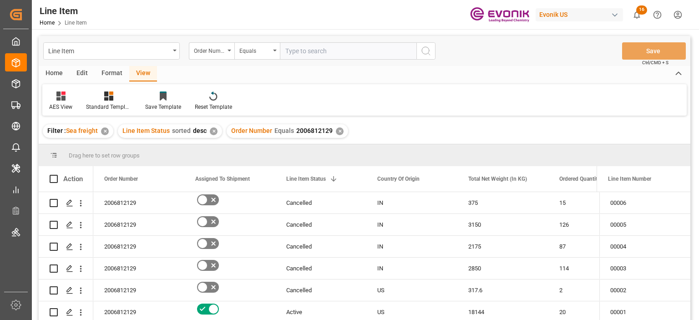
click at [353, 104] on div "AES View Standard Templates Save Template Reset Template" at bounding box center [364, 99] width 644 height 31
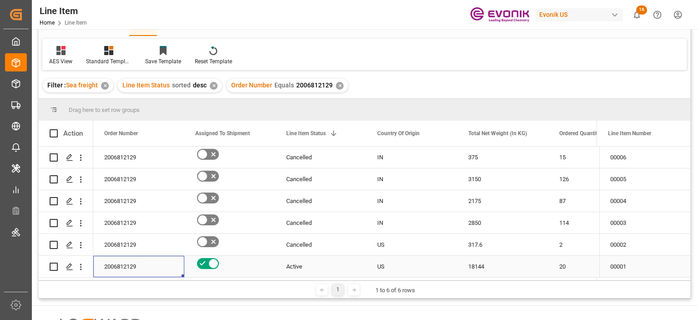
click at [146, 265] on div "2006812129" at bounding box center [138, 266] width 91 height 21
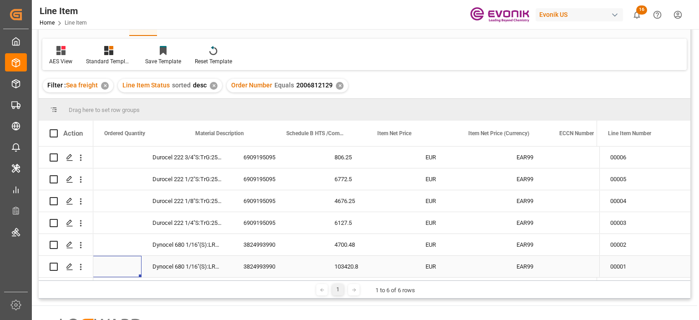
scroll to position [0, 455]
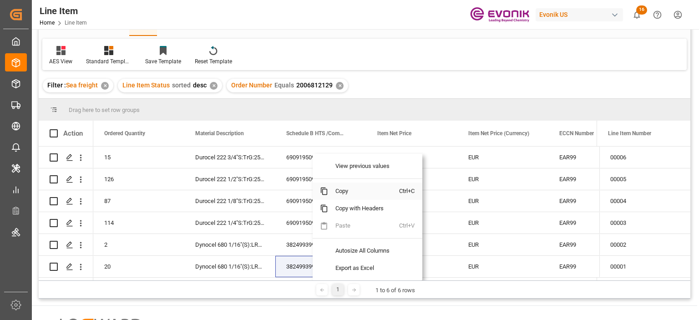
click at [346, 190] on span "Copy" at bounding box center [363, 190] width 71 height 17
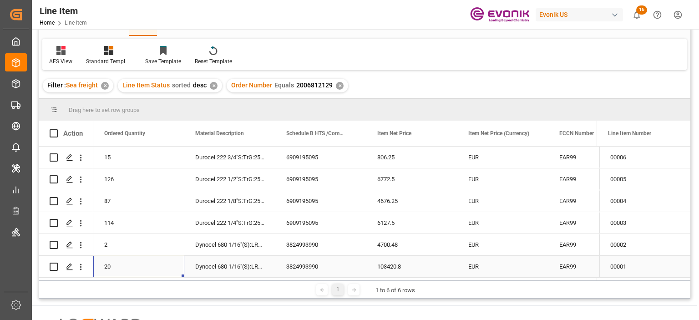
click at [108, 266] on div "20" at bounding box center [138, 266] width 91 height 21
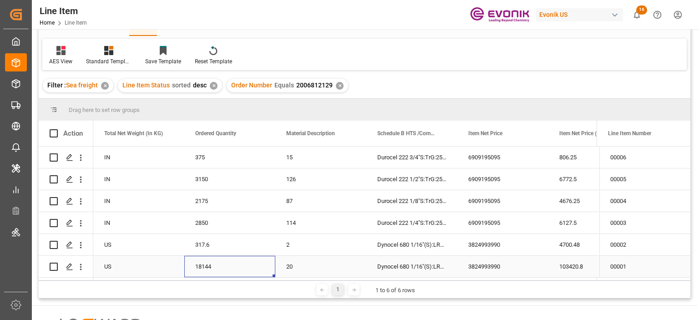
scroll to position [0, 273]
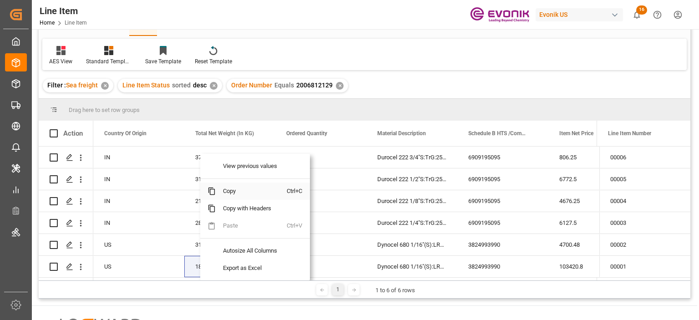
click at [237, 192] on span "Copy" at bounding box center [251, 190] width 71 height 17
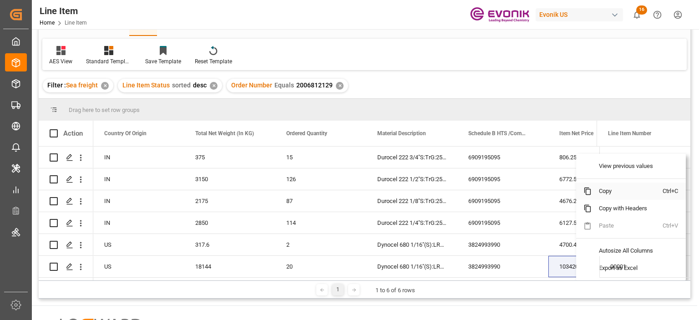
click at [602, 191] on span "Copy" at bounding box center [626, 190] width 71 height 17
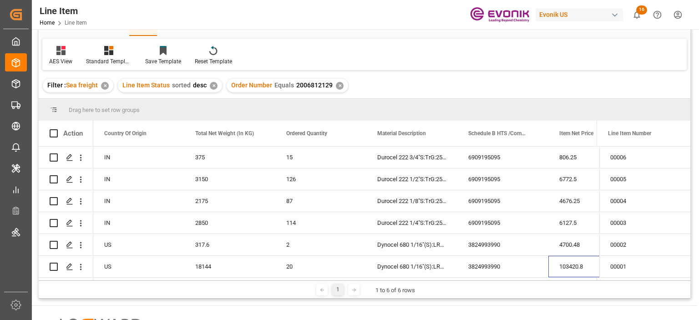
scroll to position [0, 0]
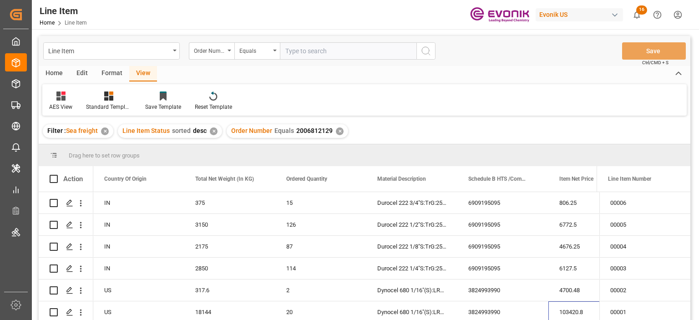
click at [313, 50] on input "text" at bounding box center [348, 50] width 136 height 17
paste input "0046475271"
type input "0046475271"
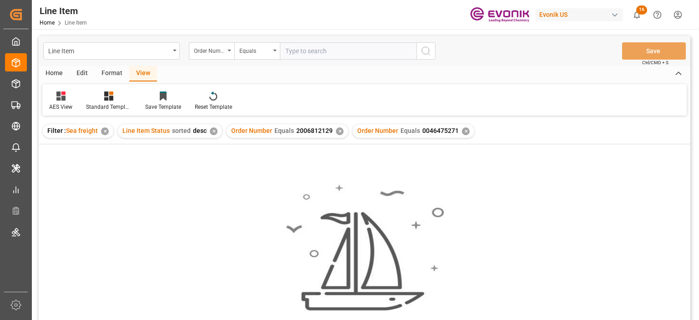
click at [336, 132] on div "✕" at bounding box center [340, 131] width 8 height 8
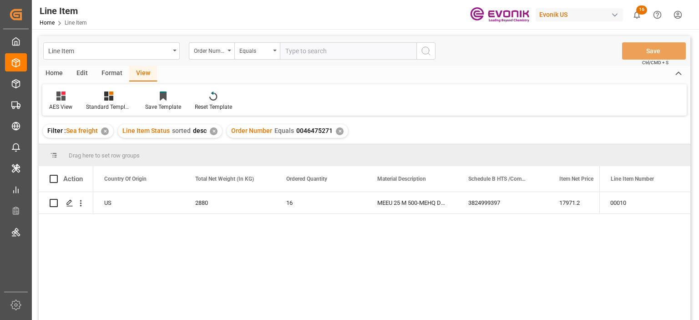
scroll to position [91, 0]
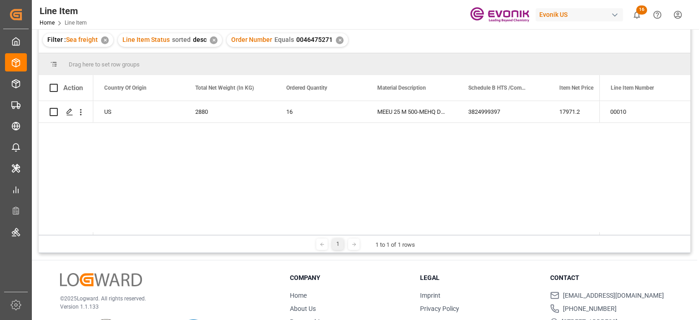
click at [118, 116] on div "US" at bounding box center [138, 111] width 91 height 21
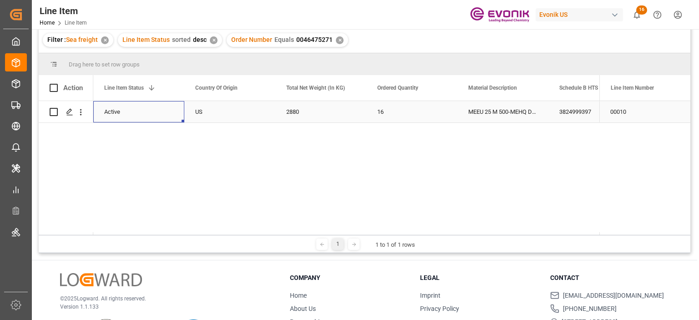
click at [556, 114] on div "3824999397" at bounding box center [593, 111] width 91 height 21
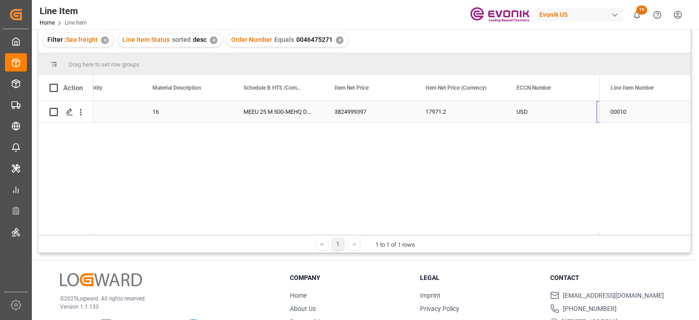
scroll to position [0, 498]
click at [138, 109] on div "16" at bounding box center [95, 111] width 91 height 21
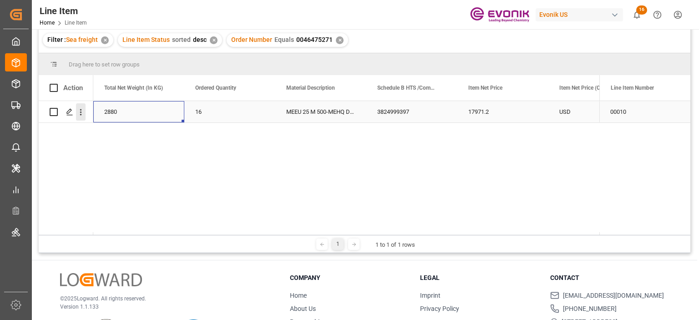
click at [80, 112] on icon "open menu" at bounding box center [81, 112] width 2 height 6
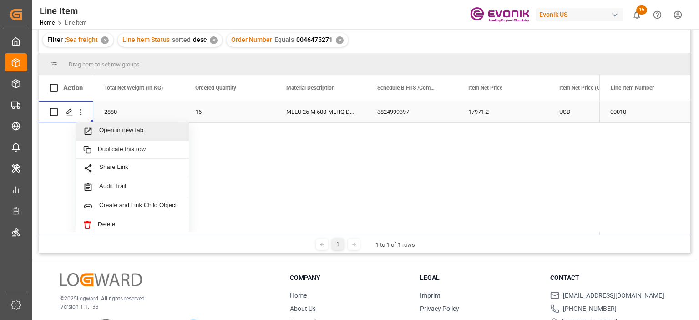
click at [111, 132] on span "Open in new tab" at bounding box center [140, 131] width 83 height 10
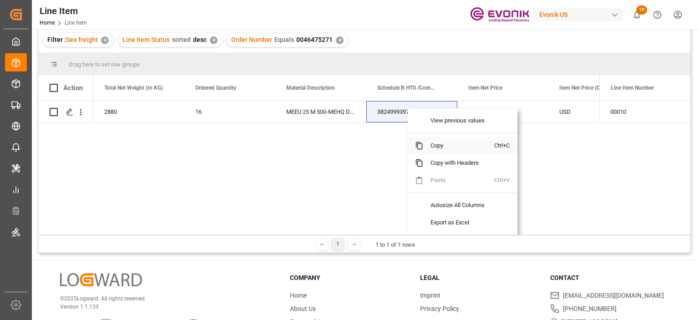
click at [445, 143] on span "Copy" at bounding box center [458, 145] width 71 height 17
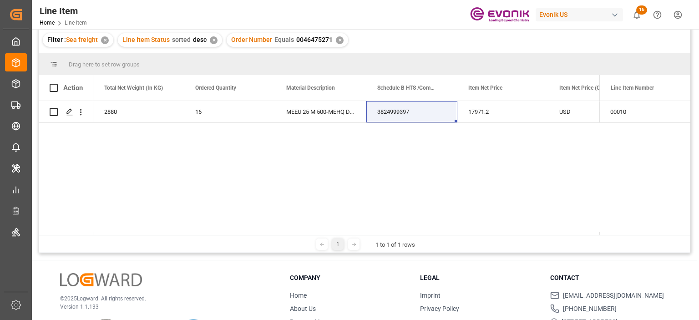
drag, startPoint x: 121, startPoint y: 101, endPoint x: 112, endPoint y: 108, distance: 11.7
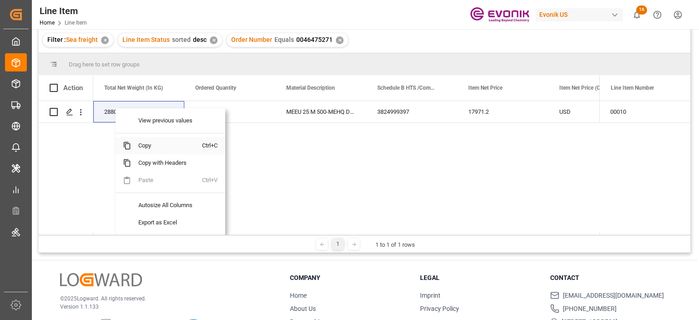
click at [157, 143] on span "Copy" at bounding box center [166, 145] width 71 height 17
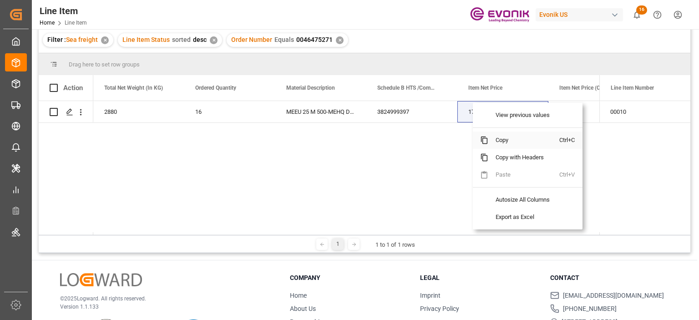
click at [504, 134] on span "Copy" at bounding box center [523, 139] width 71 height 17
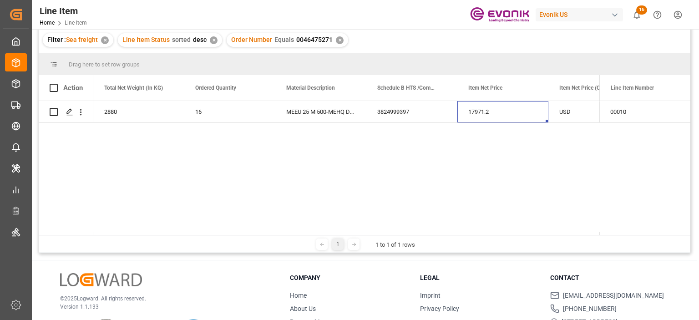
scroll to position [0, 0]
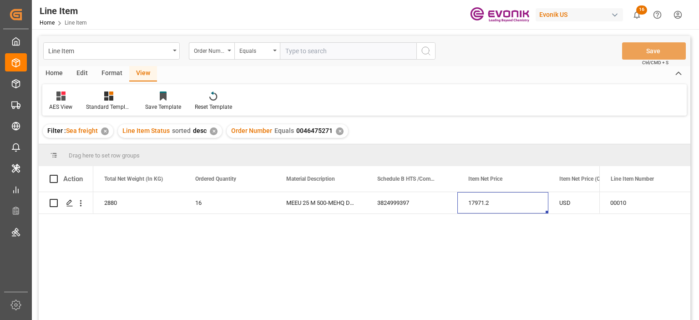
click at [293, 55] on input "text" at bounding box center [348, 50] width 136 height 17
paste input "0046468301"
type input "0046468301"
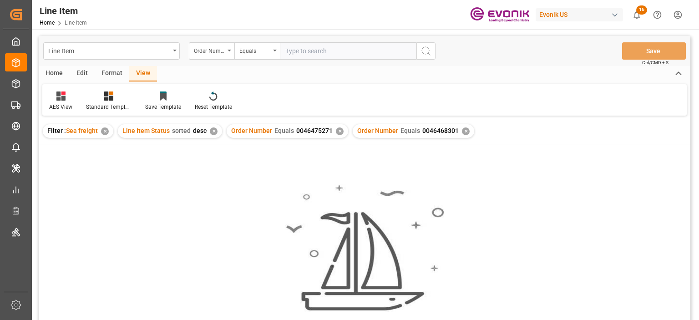
click at [336, 132] on div "✕" at bounding box center [340, 131] width 8 height 8
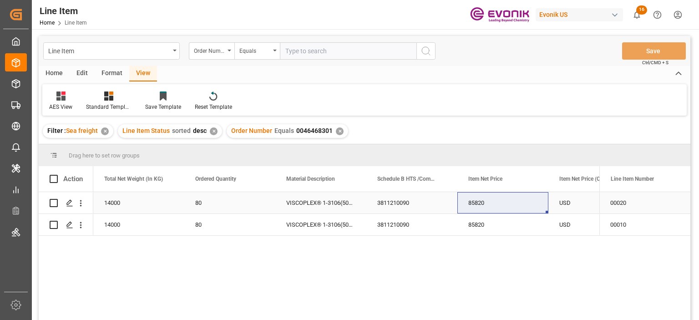
click at [167, 198] on div "14000" at bounding box center [138, 202] width 91 height 21
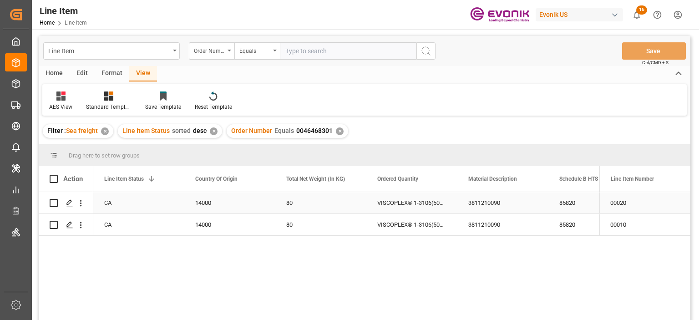
scroll to position [0, 182]
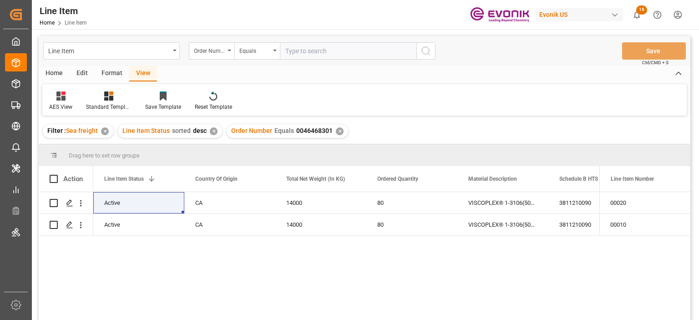
click at [303, 54] on input "text" at bounding box center [348, 50] width 136 height 17
paste input "0046467548"
type input "0046467548"
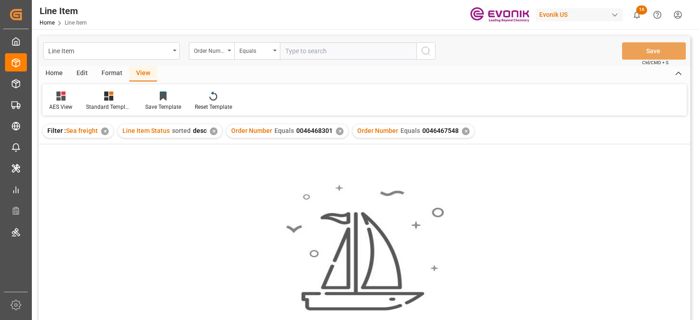
click at [334, 139] on div "Filter : Sea freight ✕ Line Item Status sorted desc ✕ Order Number Equals 00464…" at bounding box center [364, 130] width 651 height 25
click at [336, 131] on div "✕" at bounding box center [340, 131] width 8 height 8
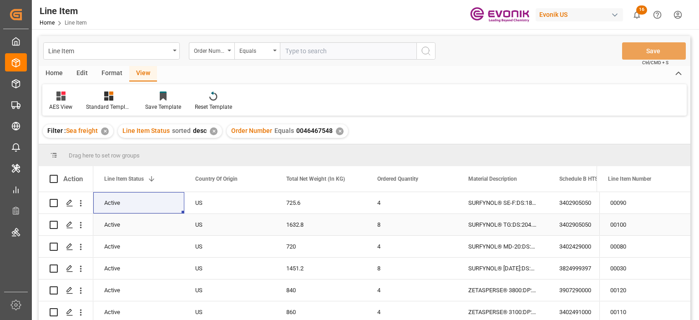
scroll to position [91, 0]
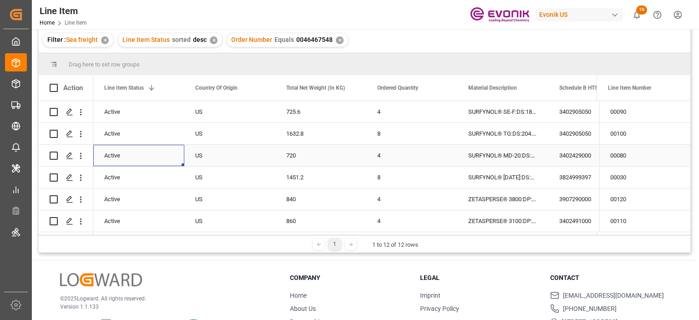
click at [154, 160] on div "Active" at bounding box center [138, 155] width 69 height 21
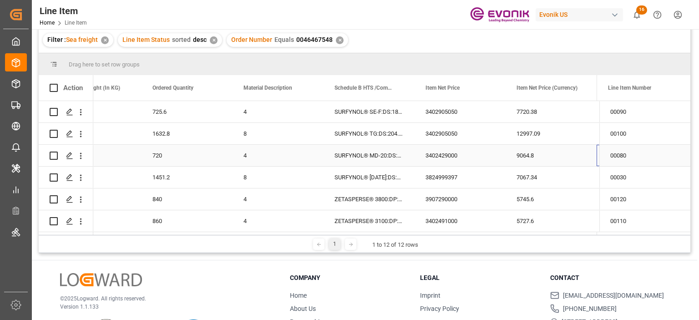
scroll to position [0, 407]
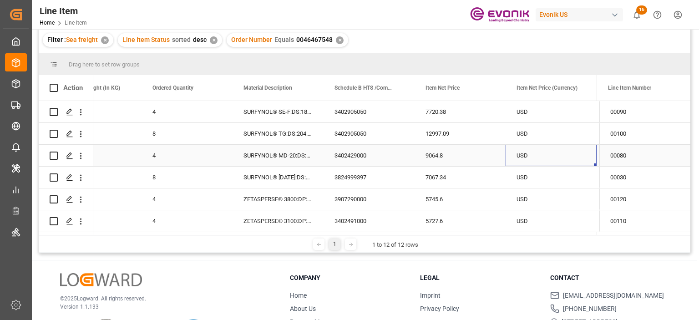
click at [159, 160] on div "4" at bounding box center [186, 155] width 91 height 21
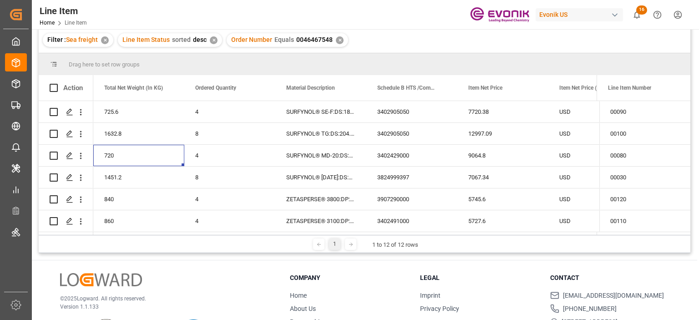
scroll to position [0, 273]
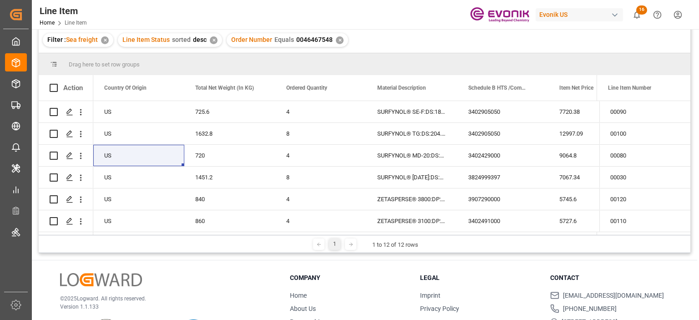
click at [306, 40] on span "0046467548" at bounding box center [314, 39] width 36 height 7
click at [311, 40] on span "0046467548" at bounding box center [314, 39] width 36 height 7
drag, startPoint x: 294, startPoint y: 40, endPoint x: 330, endPoint y: 39, distance: 36.0
click at [330, 39] on div "Order Number Equals 0046467548 ✕" at bounding box center [287, 40] width 121 height 14
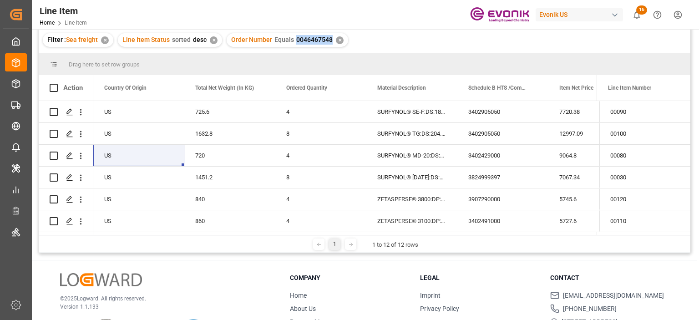
copy span "0046467548"
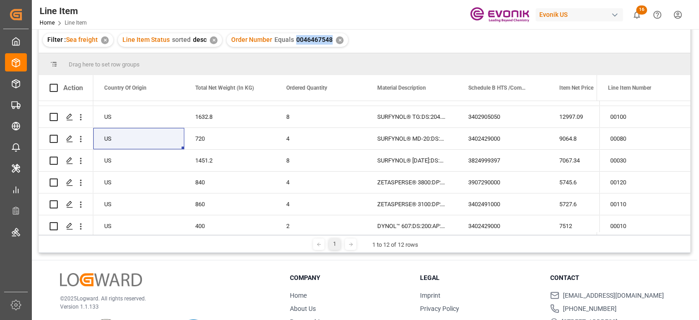
scroll to position [0, 0]
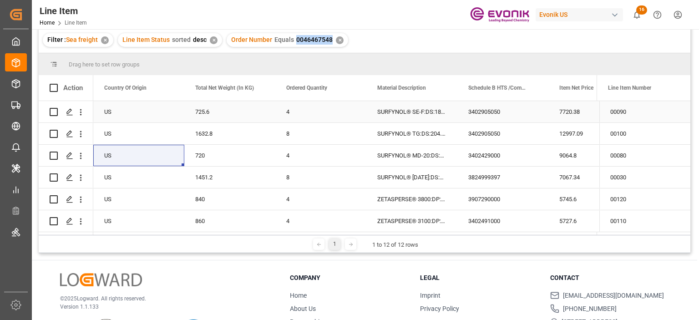
click at [380, 107] on div "SURFYNOL® SE-F:DS:181.4:P:35" at bounding box center [411, 111] width 91 height 21
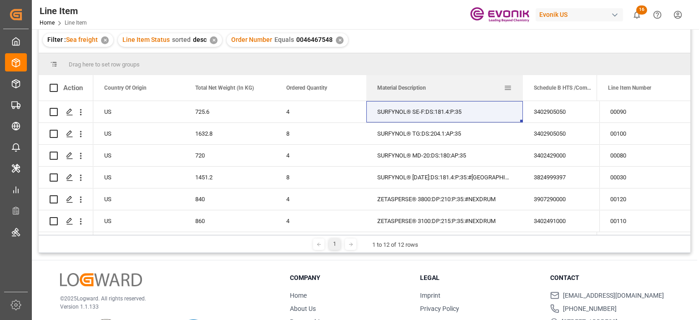
drag, startPoint x: 456, startPoint y: 84, endPoint x: 522, endPoint y: 96, distance: 66.5
click at [522, 96] on div at bounding box center [523, 87] width 4 height 25
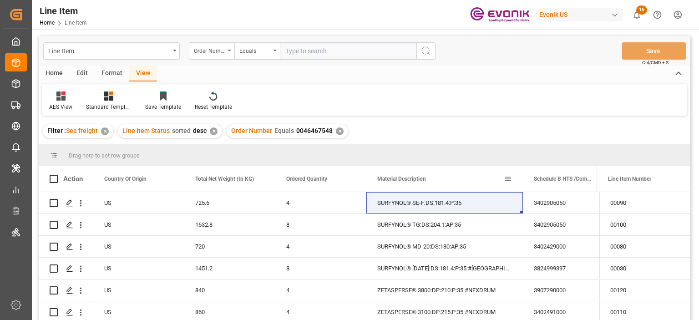
scroll to position [45, 0]
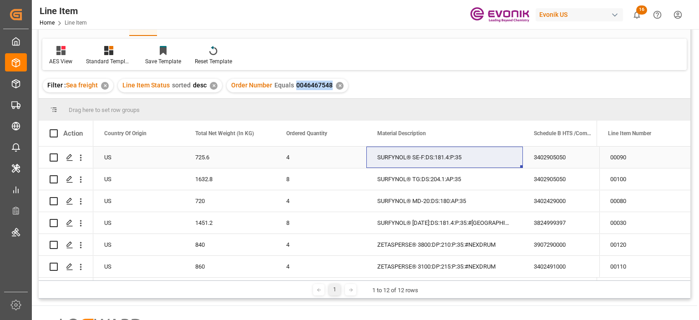
click at [555, 161] on div "3402905050" at bounding box center [568, 156] width 91 height 21
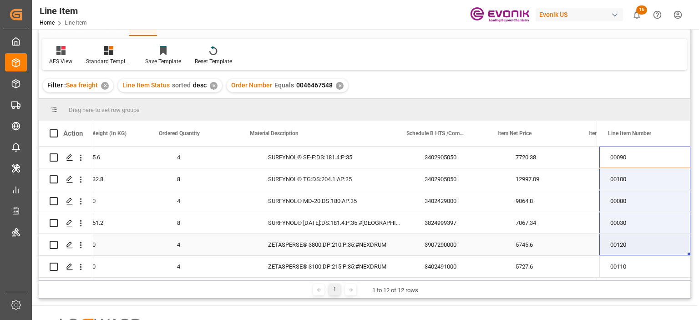
scroll to position [0, 419]
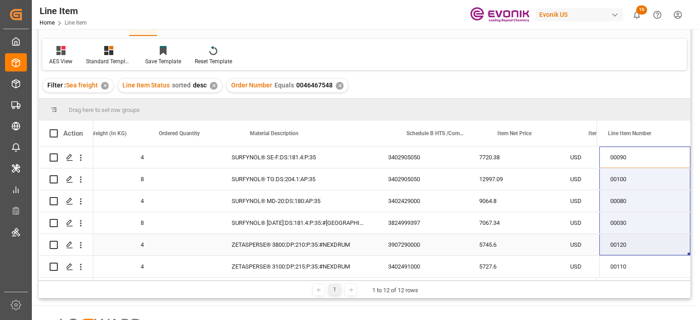
drag, startPoint x: 687, startPoint y: 156, endPoint x: 686, endPoint y: 252, distance: 96.0
click at [686, 252] on div "00090 00100 00080 00030 00120 00110 00010 00050 00040 00060 00020 00070" at bounding box center [644, 277] width 91 height 262
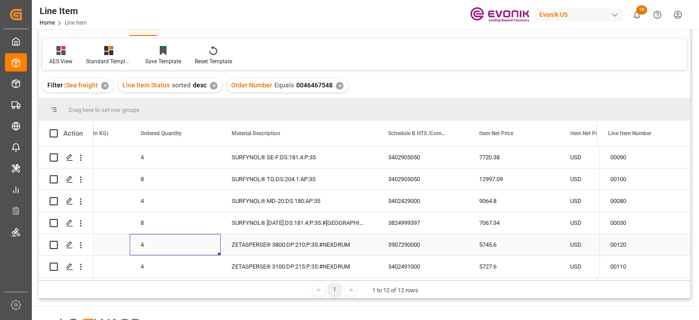
click at [132, 235] on div "4" at bounding box center [175, 244] width 91 height 21
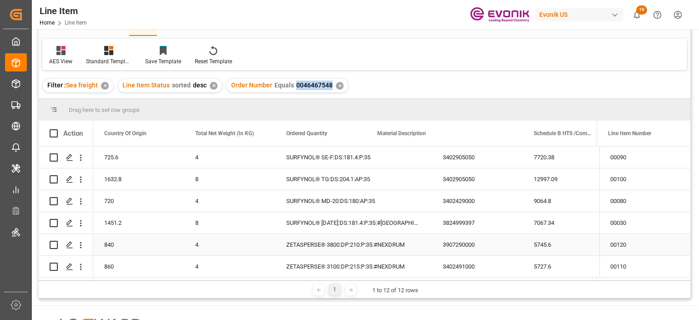
scroll to position [0, 273]
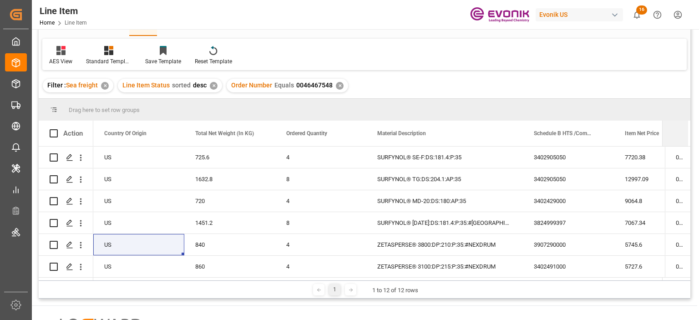
drag, startPoint x: 597, startPoint y: 130, endPoint x: 701, endPoint y: 134, distance: 103.8
click at [698, 134] on html "Created by potrace 1.15, written by Peter Selinger 2001-2017 Created by potrace…" at bounding box center [349, 160] width 699 height 320
drag, startPoint x: 690, startPoint y: 172, endPoint x: 690, endPoint y: 191, distance: 19.1
click at [690, 191] on div "4 8" at bounding box center [364, 211] width 651 height 131
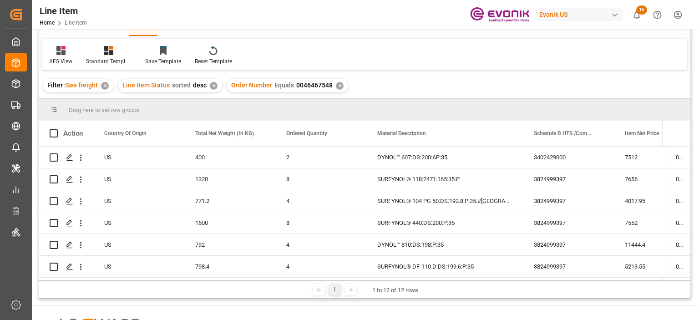
scroll to position [0, 0]
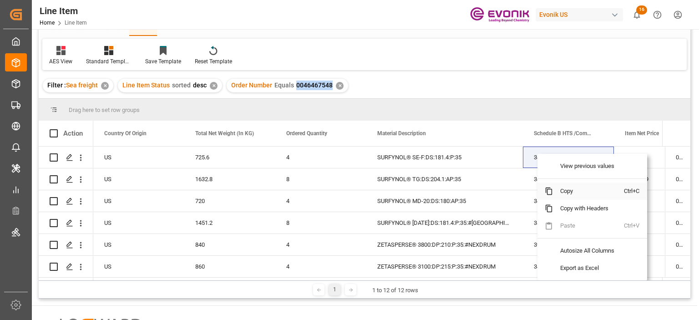
click at [567, 189] on span "Copy" at bounding box center [588, 190] width 71 height 17
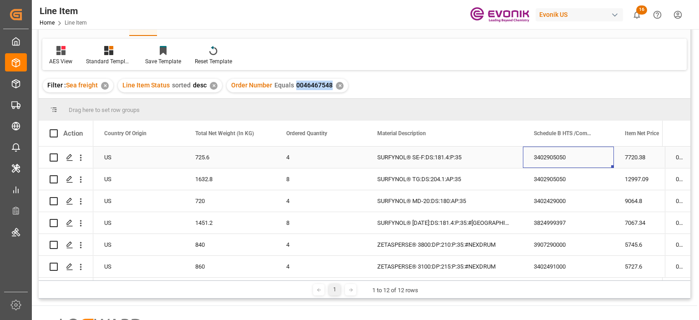
click at [630, 161] on div "7720.38" at bounding box center [659, 156] width 91 height 21
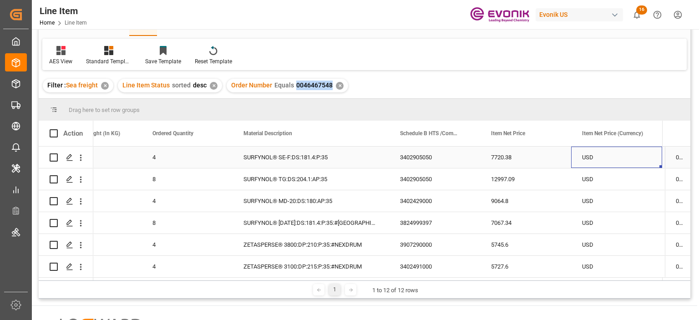
click at [116, 155] on div "725.6" at bounding box center [95, 156] width 91 height 21
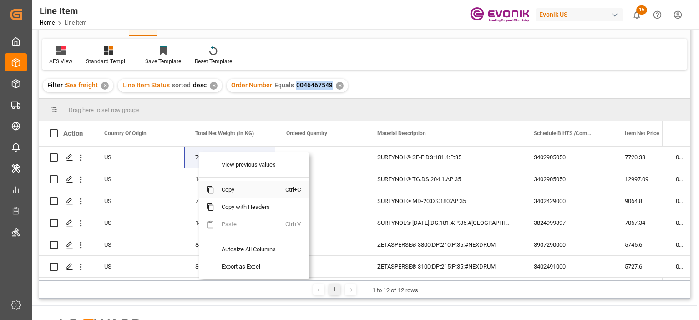
click at [232, 189] on span "Copy" at bounding box center [249, 189] width 71 height 17
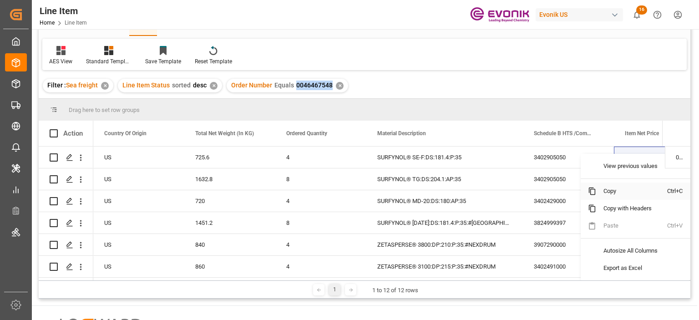
click at [618, 193] on span "Copy" at bounding box center [631, 190] width 71 height 17
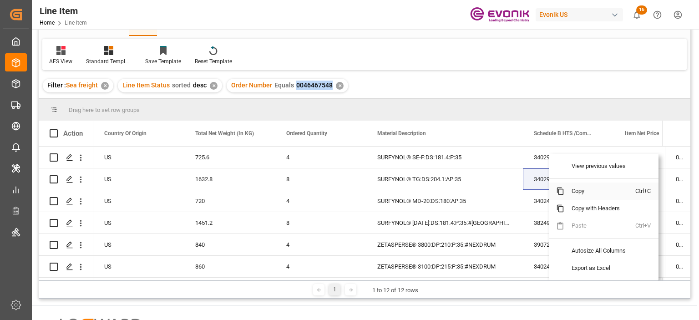
click at [584, 191] on span "Copy" at bounding box center [599, 190] width 71 height 17
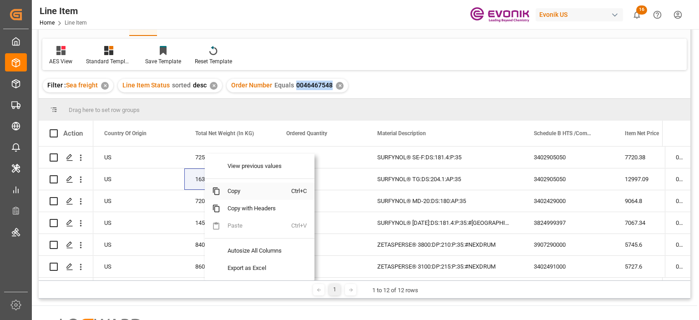
click at [232, 191] on span "Copy" at bounding box center [255, 190] width 71 height 17
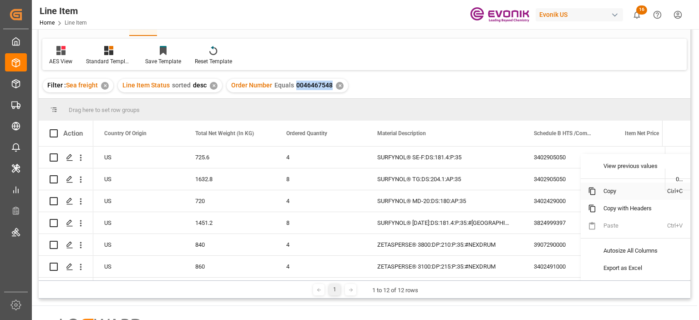
drag, startPoint x: 615, startPoint y: 192, endPoint x: 636, endPoint y: 183, distance: 23.2
click at [615, 192] on span "Copy" at bounding box center [631, 190] width 71 height 17
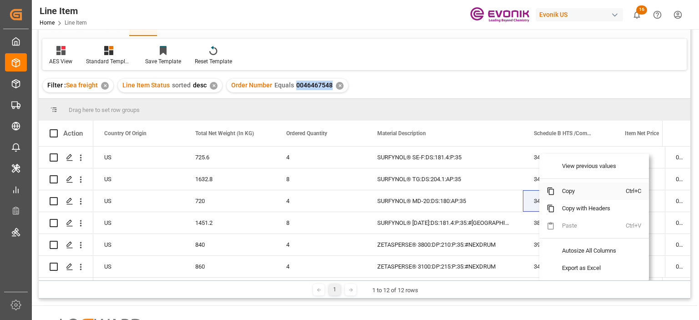
click at [574, 189] on span "Copy" at bounding box center [590, 190] width 71 height 17
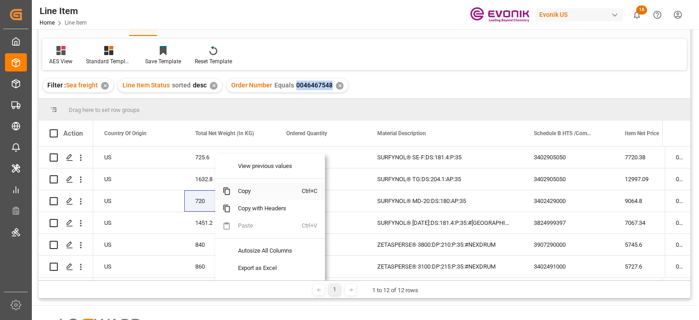
click at [243, 185] on span "Copy" at bounding box center [266, 190] width 71 height 17
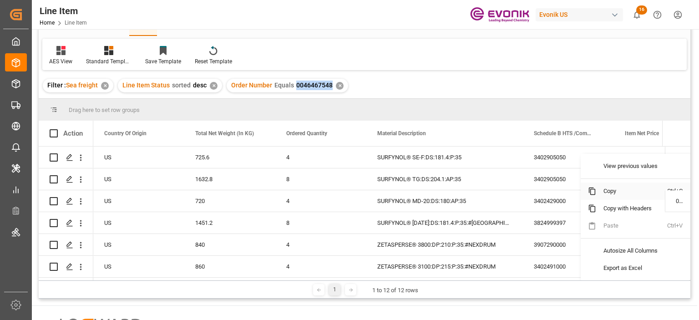
click at [611, 193] on span "Copy" at bounding box center [631, 190] width 71 height 17
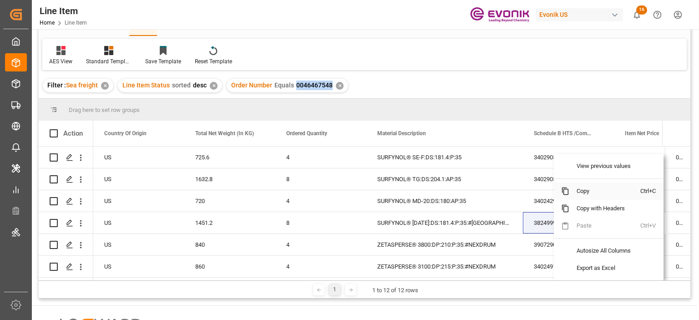
click at [584, 194] on span "Copy" at bounding box center [604, 190] width 71 height 17
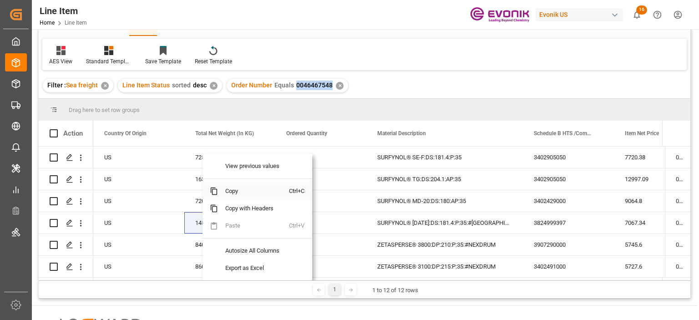
click at [227, 193] on span "Copy" at bounding box center [253, 190] width 71 height 17
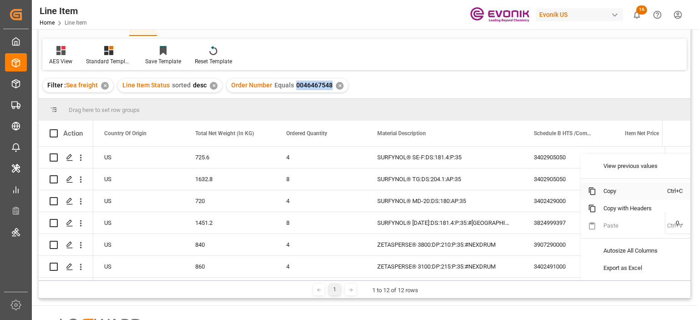
click at [613, 188] on span "Copy" at bounding box center [631, 190] width 71 height 17
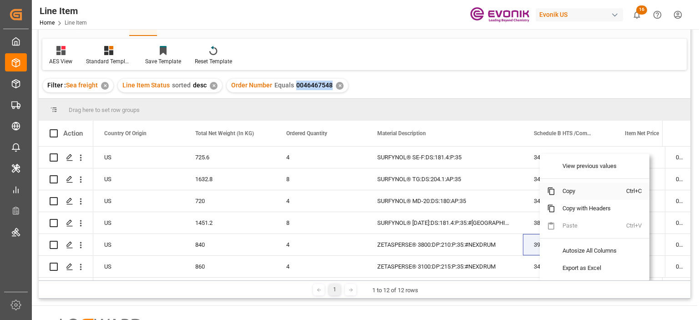
click at [568, 191] on span "Copy" at bounding box center [590, 190] width 71 height 17
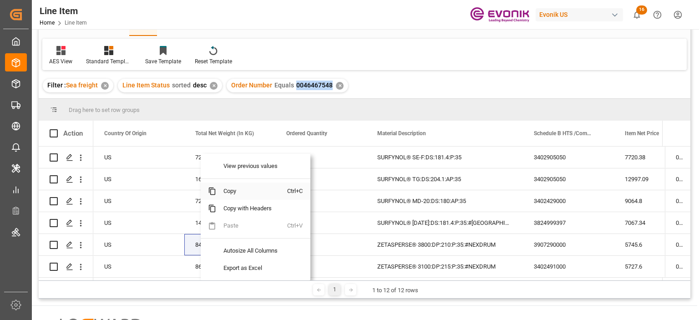
click at [225, 191] on span "Copy" at bounding box center [251, 190] width 71 height 17
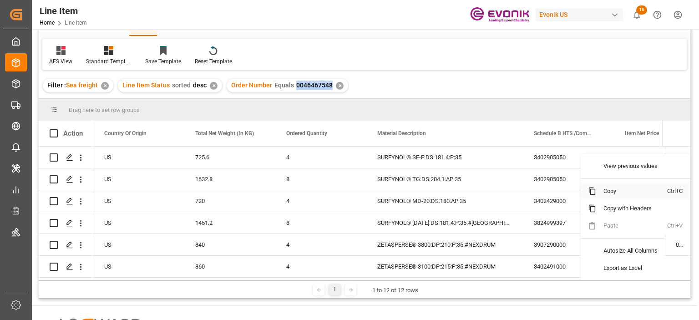
click at [610, 195] on span "Copy" at bounding box center [631, 190] width 71 height 17
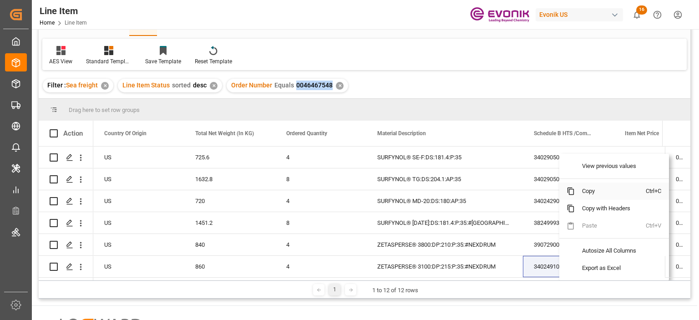
click at [585, 194] on span "Copy" at bounding box center [610, 190] width 71 height 17
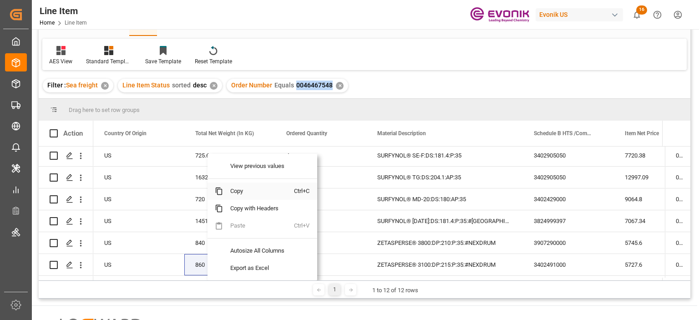
click at [242, 192] on span "Copy" at bounding box center [258, 190] width 71 height 17
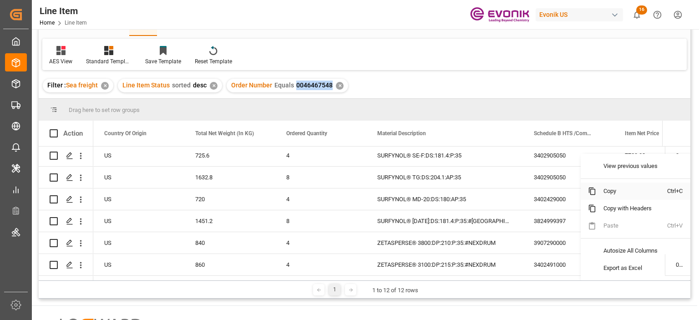
click at [613, 188] on span "Copy" at bounding box center [631, 190] width 71 height 17
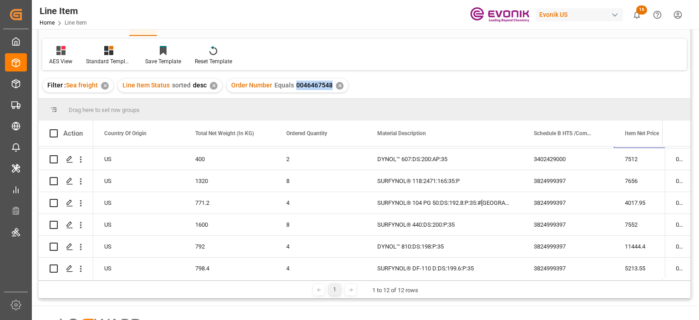
scroll to position [130, 0]
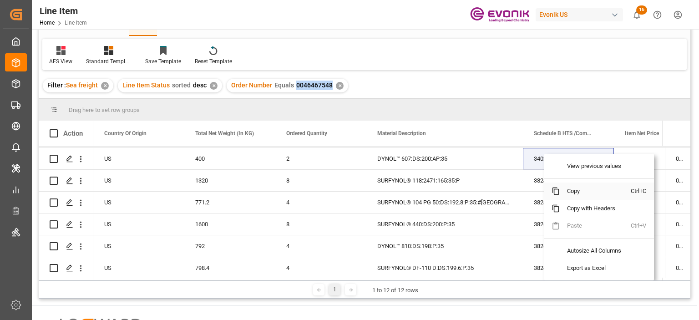
click at [571, 187] on span "Copy" at bounding box center [595, 190] width 71 height 17
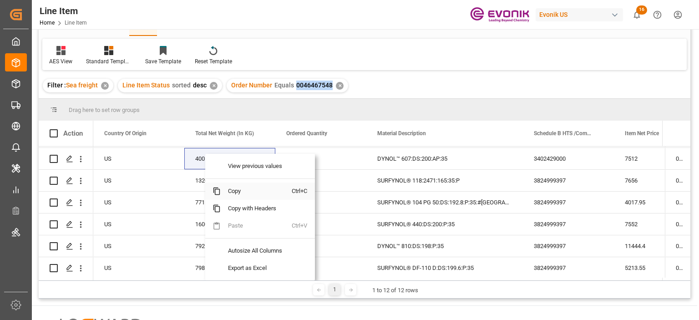
click at [235, 189] on span "Copy" at bounding box center [256, 190] width 71 height 17
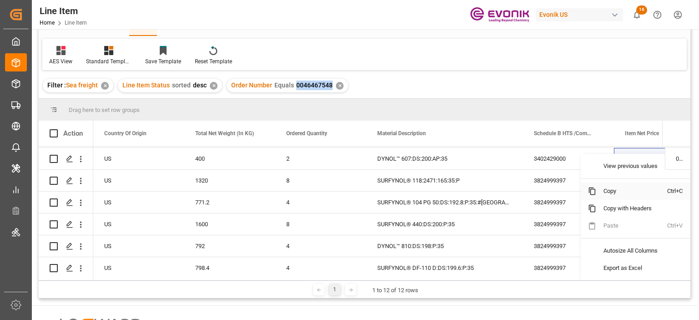
click at [616, 194] on span "Copy" at bounding box center [631, 190] width 71 height 17
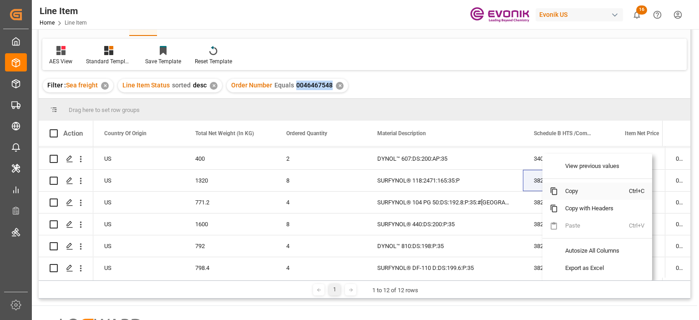
click at [568, 187] on span "Copy" at bounding box center [593, 190] width 71 height 17
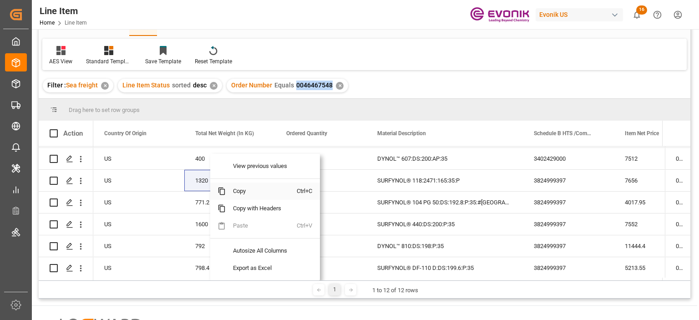
click at [236, 188] on span "Copy" at bounding box center [261, 190] width 71 height 17
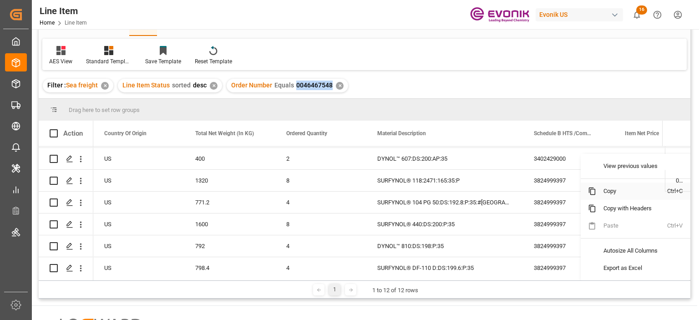
click at [615, 188] on span "Copy" at bounding box center [631, 190] width 71 height 17
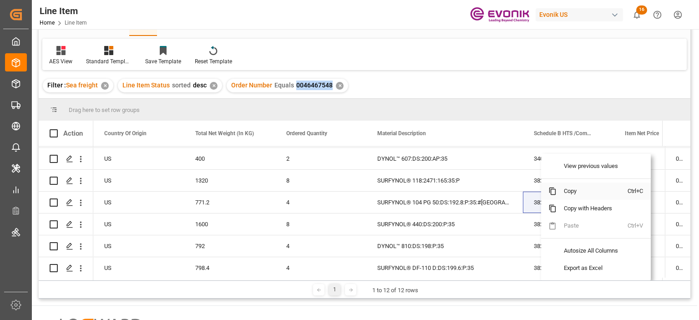
click at [572, 188] on span "Copy" at bounding box center [591, 190] width 71 height 17
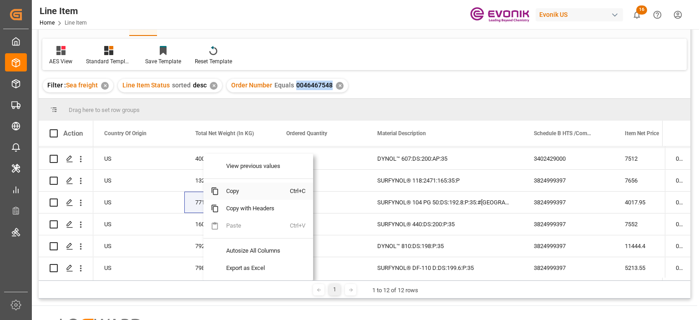
click at [229, 192] on span "Copy" at bounding box center [254, 190] width 71 height 17
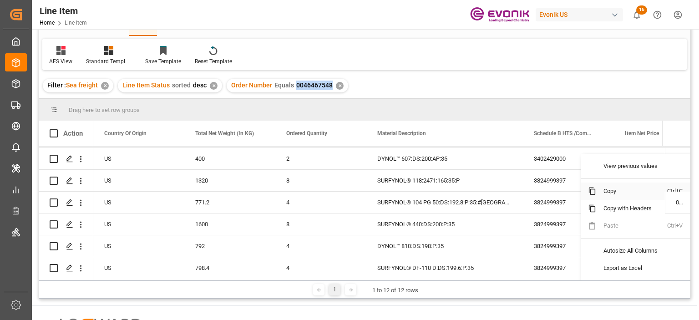
click at [612, 194] on span "Copy" at bounding box center [631, 190] width 71 height 17
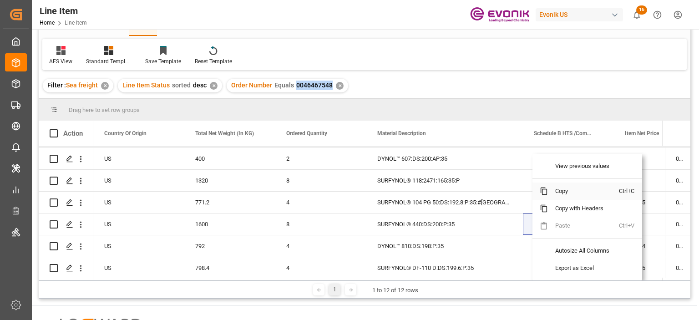
click at [559, 190] on span "Copy" at bounding box center [583, 190] width 71 height 17
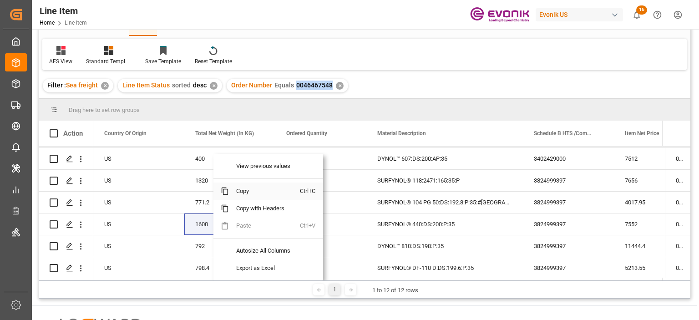
click at [242, 192] on span "Copy" at bounding box center [264, 190] width 71 height 17
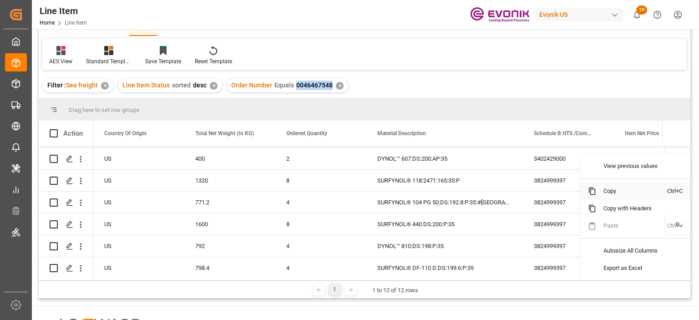
click at [613, 191] on span "Copy" at bounding box center [631, 190] width 71 height 17
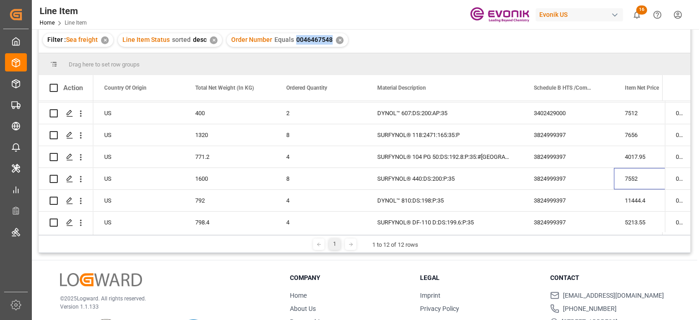
scroll to position [134, 0]
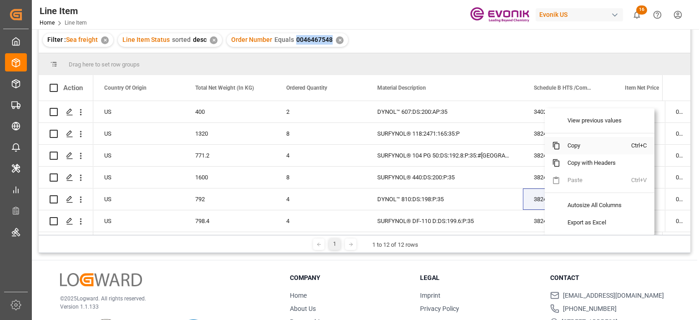
click at [572, 144] on span "Copy" at bounding box center [595, 145] width 71 height 17
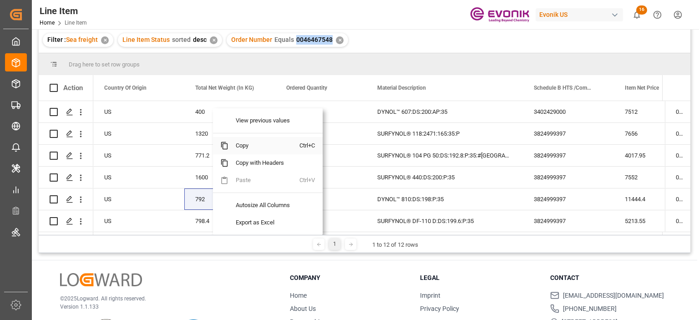
click at [244, 144] on span "Copy" at bounding box center [263, 145] width 71 height 17
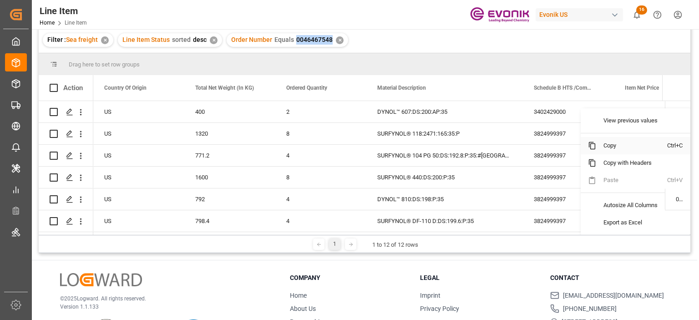
click at [614, 147] on span "Copy" at bounding box center [631, 145] width 71 height 17
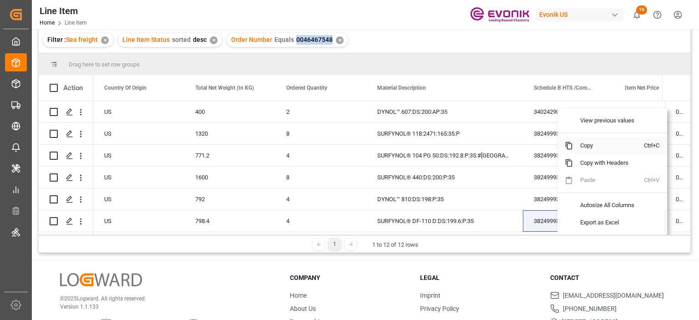
click at [588, 139] on span "Copy" at bounding box center [608, 145] width 71 height 17
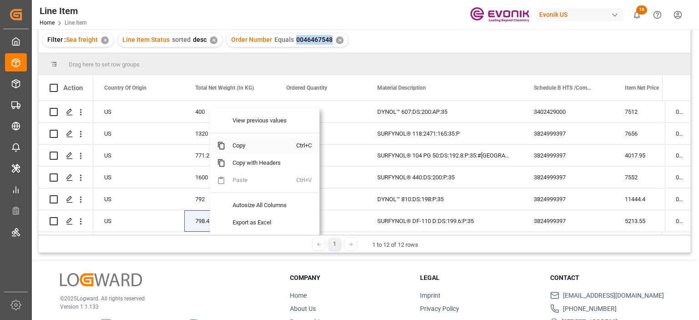
click at [241, 151] on span "Copy" at bounding box center [260, 145] width 71 height 17
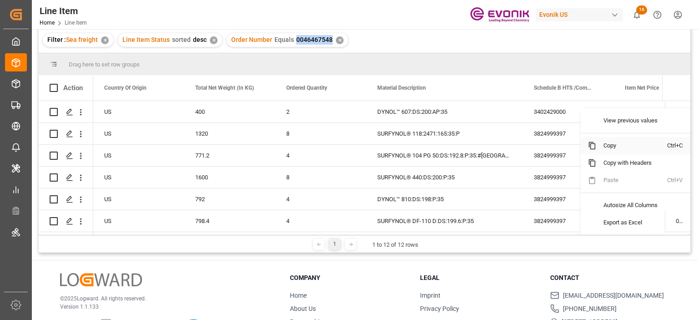
click at [611, 147] on span "Copy" at bounding box center [631, 145] width 71 height 17
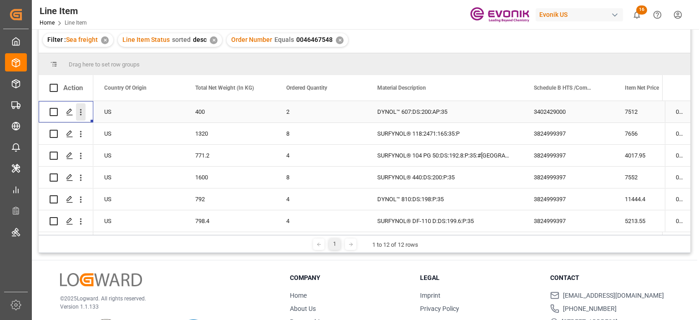
click at [81, 107] on icon "open menu" at bounding box center [81, 112] width 10 height 10
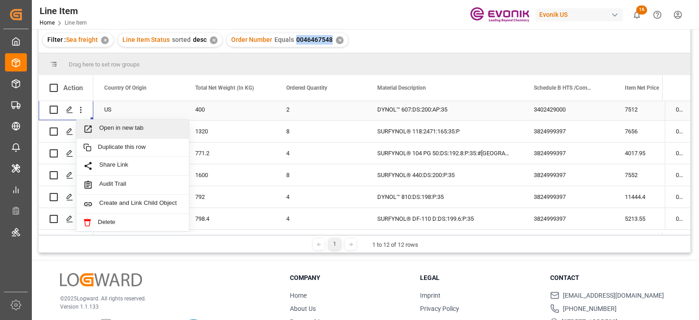
click at [109, 125] on span "Open in new tab" at bounding box center [140, 129] width 83 height 10
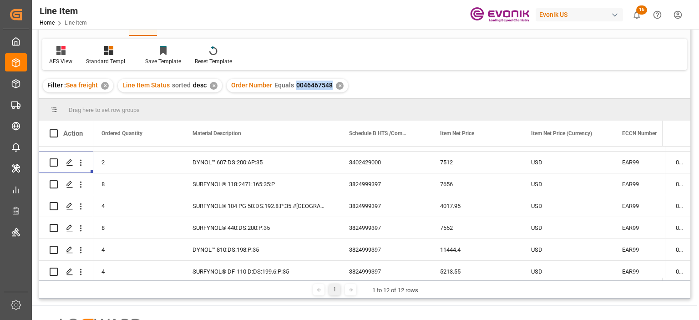
scroll to position [133, 0]
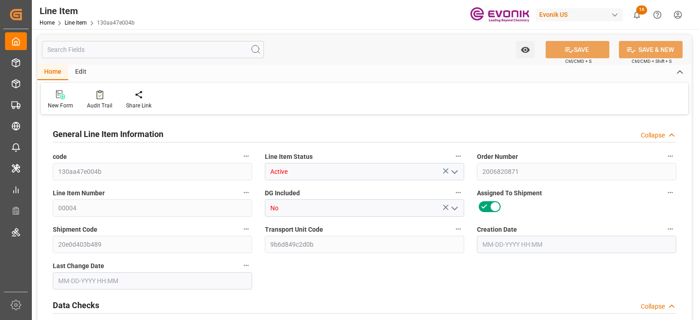
type input "4"
type input "3158.82"
type input "3150"
type input "7.8745"
type input "126"
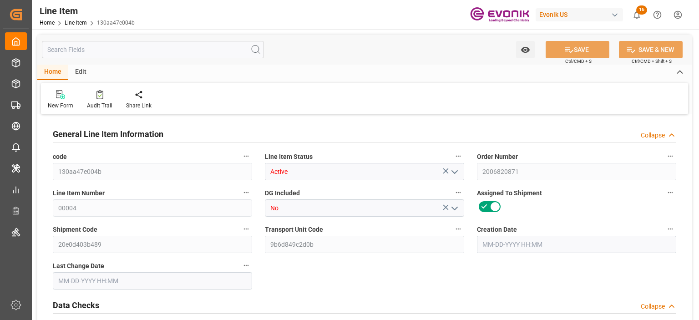
type input "6772.5"
type input "126"
type input "3150"
type input "3158.82"
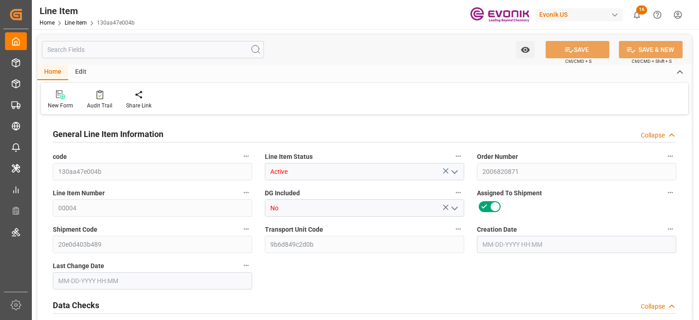
type input "3378.82"
type input "3150"
type input "7.8745"
type input "7874.496"
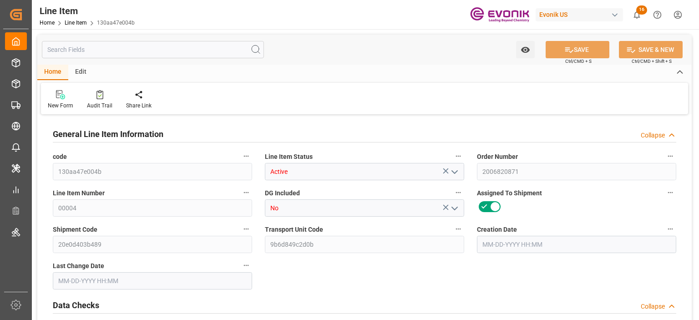
type input "126"
type input "3158.82"
type input "3150"
type input "7.8745"
type input "[DATE] 14:14"
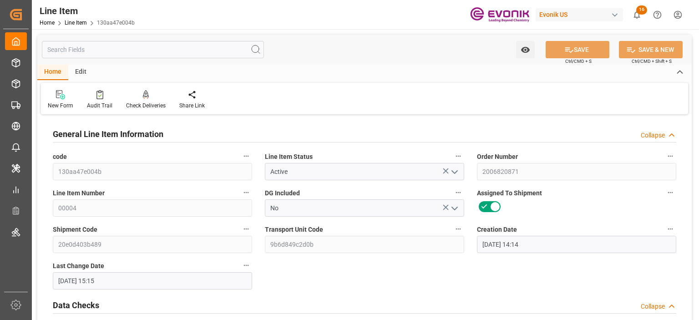
type input "[DATE] 15:15"
type input "[DATE]"
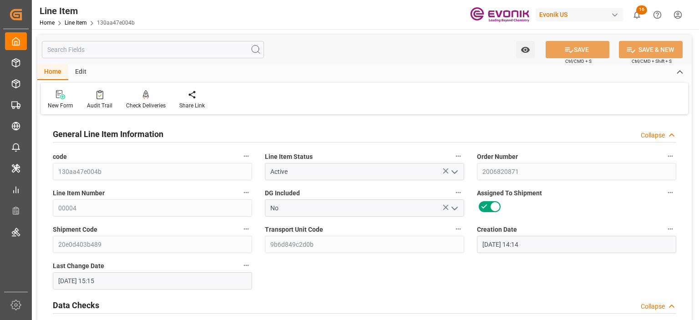
click at [99, 54] on input "text" at bounding box center [153, 49] width 222 height 17
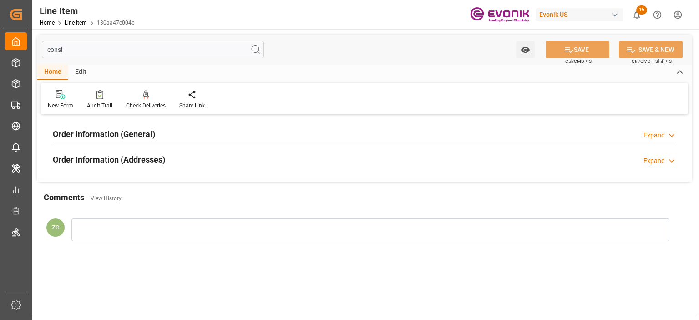
type input "consi"
click at [120, 157] on h2 "Order Information (Addresses)" at bounding box center [109, 159] width 112 height 12
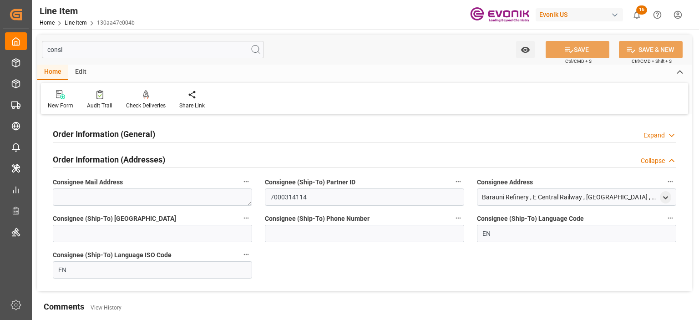
click at [121, 136] on h2 "Order Information (General)" at bounding box center [104, 134] width 102 height 12
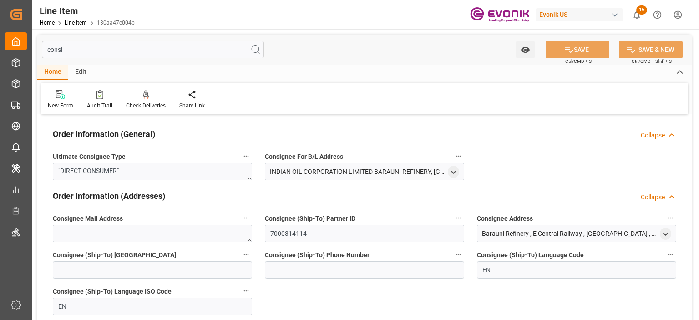
click at [460, 168] on div "INDIAN OIL CORPORATION LIMITED BARAUNI REFINERY, [GEOGRAPHIC_DATA], DISTT.BEGUS…" at bounding box center [364, 171] width 199 height 17
click at [456, 168] on icon "open menu" at bounding box center [453, 172] width 8 height 8
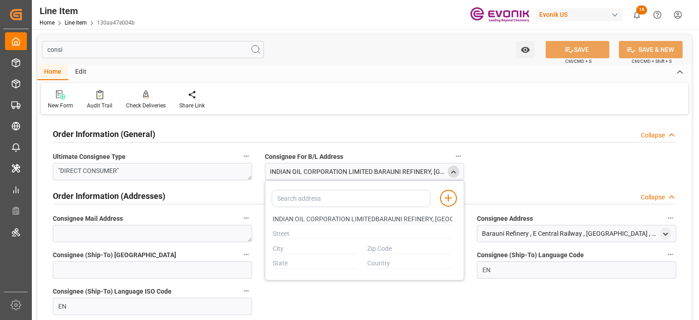
click at [423, 176] on div "INDIAN OIL CORPORATION LIMITED BARAUNI REFINERY, [GEOGRAPHIC_DATA], DISTT.BEGUS…" at bounding box center [358, 172] width 176 height 10
copy div "INDIAN OIL CORPORATION LIMITED BARAUNI REFINERY, [GEOGRAPHIC_DATA], DISTT.BEGUS…"
type input "INDIAN OIL CORPORATION LIMITEDBARAUNI REFINERY, [GEOGRAPHIC_DATA], DISTT.BEGUSA…"
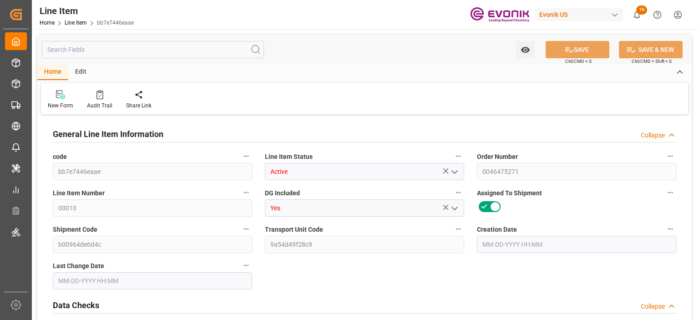
type input "4"
type input "3185.28"
type input "2880"
type input "4.6109"
type input "16"
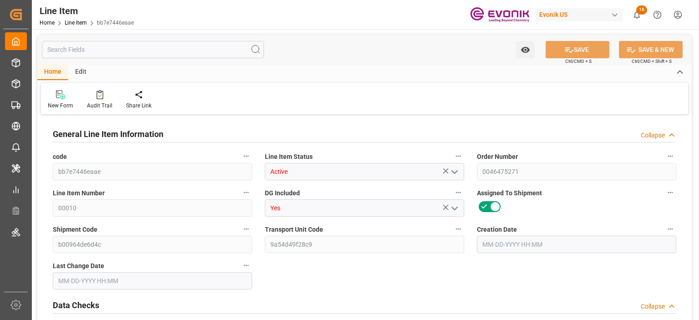
type input "17971.2"
type input "16"
type input "2880"
type input "3185.28"
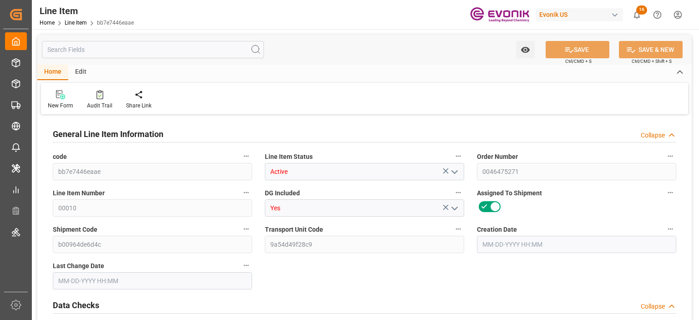
type input "3265.28"
type input "2880"
type input "4.6109"
type input "4610.88"
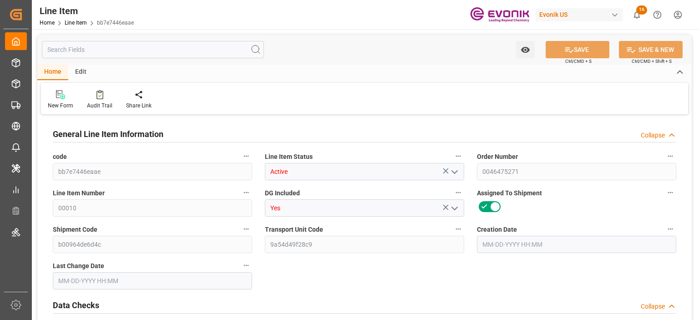
type input "16"
type input "3185.28"
type input "2880"
type input "4.6109"
type input "[DATE] 17:19"
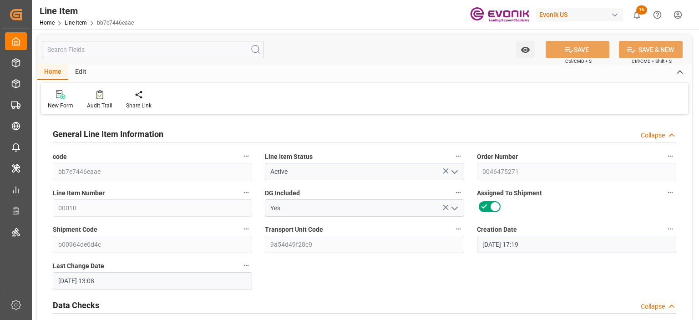
type input "[DATE] 13:08"
type input "[DATE]"
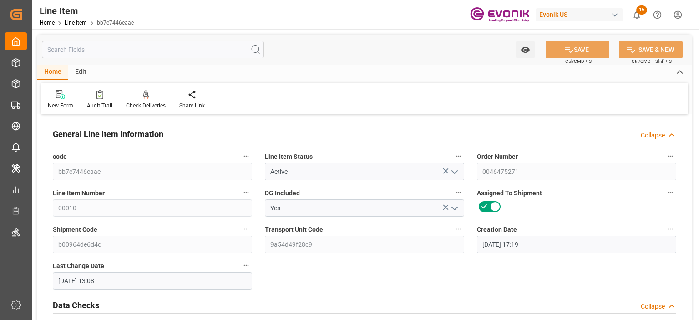
click at [123, 45] on input "text" at bounding box center [153, 49] width 222 height 17
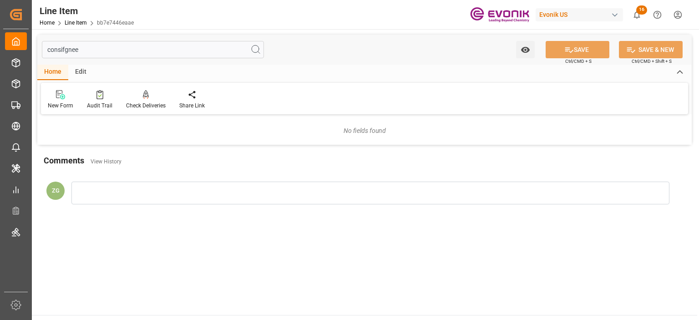
click at [56, 50] on input "consifgnee" at bounding box center [153, 49] width 222 height 17
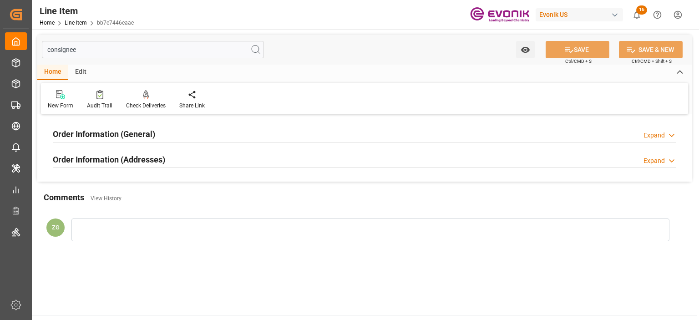
type input "consignee"
click at [118, 160] on h2 "Order Information (Addresses)" at bounding box center [109, 159] width 112 height 12
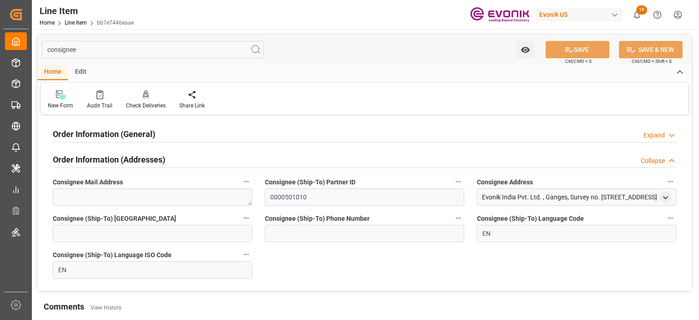
click at [116, 136] on h2 "Order Information (General)" at bounding box center [104, 134] width 102 height 12
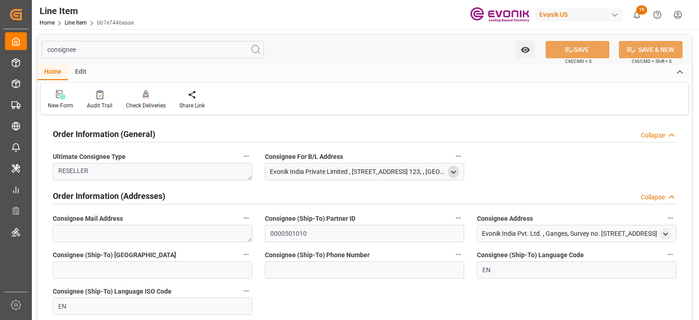
click at [449, 174] on icon "open menu" at bounding box center [453, 172] width 8 height 8
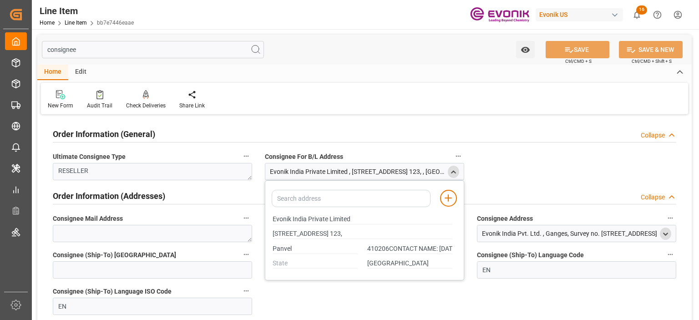
click at [664, 232] on icon "open menu" at bounding box center [665, 234] width 8 height 8
type input "[STREET_ADDRESS] 123,"
type input "410206CONTACT NAME: [DATE][PERSON_NAME] NO. : [PHONE_NUMBER]"
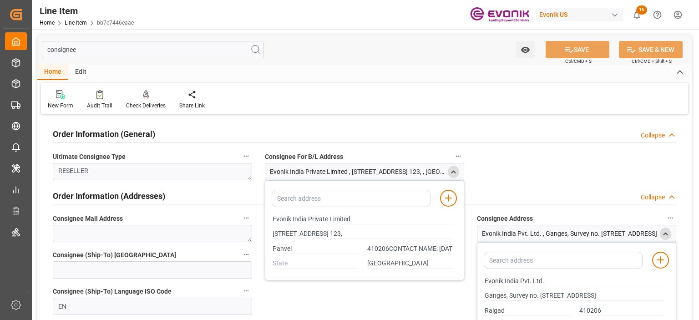
scroll to position [45, 0]
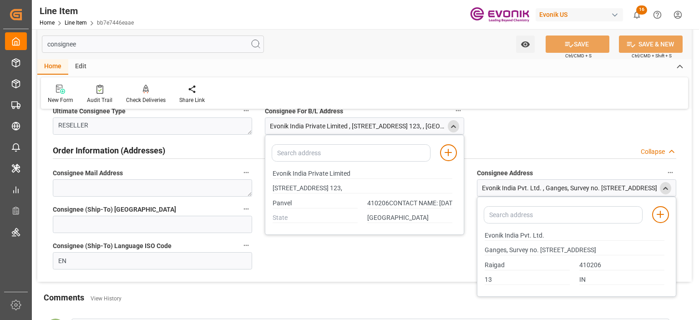
type input "[STREET_ADDRESS] 123,"
type input "410206CONTACT NAME: [DATE][PERSON_NAME] NO. : [PHONE_NUMBER]"
type input "[STREET_ADDRESS] 123,"
type input "410206CONTACT NAME: [DATE][PERSON_NAME] NO. : [PHONE_NUMBER]"
type input "[STREET_ADDRESS] 123,"
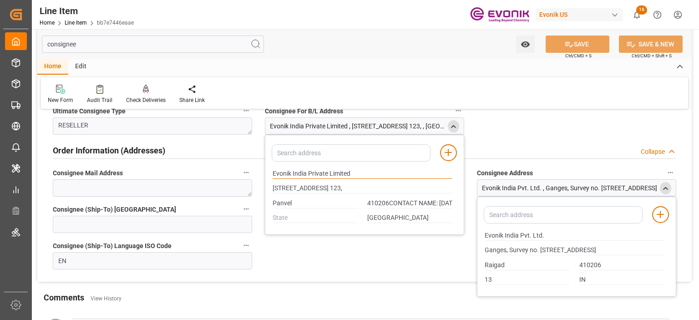
type input "410206CONTACT NAME: [DATE][PERSON_NAME] NO. : [PHONE_NUMBER]"
drag, startPoint x: 272, startPoint y: 172, endPoint x: 326, endPoint y: 171, distance: 53.7
click at [326, 171] on input "Evonik India Private Limited" at bounding box center [362, 174] width 180 height 10
type input "[STREET_ADDRESS] 123,"
type input "410206CONTACT NAME: [DATE][PERSON_NAME] NO. : [PHONE_NUMBER]"
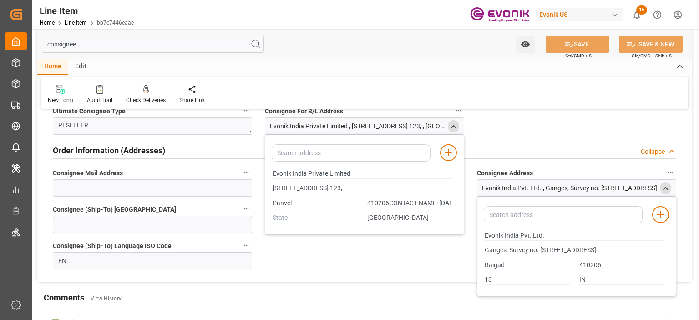
type input "[STREET_ADDRESS] 123,"
type input "410206CONTACT NAME: [DATE][PERSON_NAME] NO. : [PHONE_NUMBER]"
type input "[STREET_ADDRESS] 123,"
type input "410206CONTACT NAME: [DATE][PERSON_NAME] NO. : [PHONE_NUMBER]"
type input "[STREET_ADDRESS] 123,"
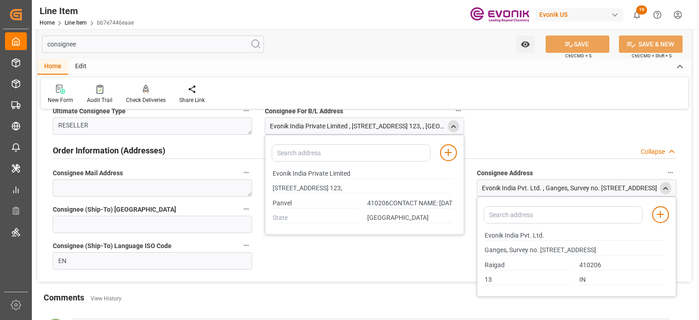
type input "410206CONTACT NAME: [DATE][PERSON_NAME] NO. : [PHONE_NUMBER]"
type input "[STREET_ADDRESS] 123,"
type input "410206CONTACT NAME: [DATE][PERSON_NAME] NO. : [PHONE_NUMBER]"
type input "[STREET_ADDRESS] 123,"
type input "410206CONTACT NAME: [DATE][PERSON_NAME] NO. : [PHONE_NUMBER]"
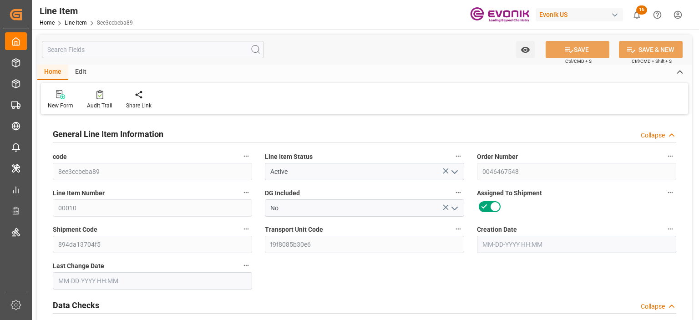
type input "1"
type input "432.2"
type input "400"
type input "0.5744"
type input "2"
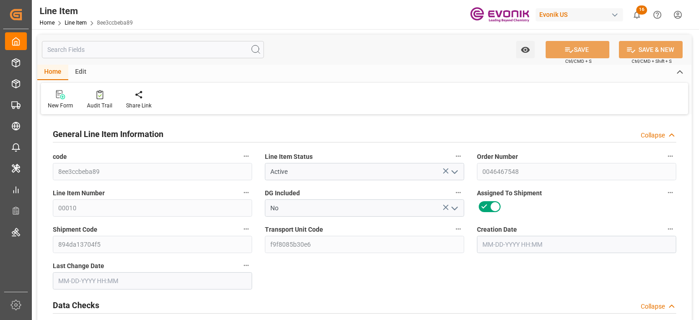
type input "7512"
type input "2"
type input "432.2"
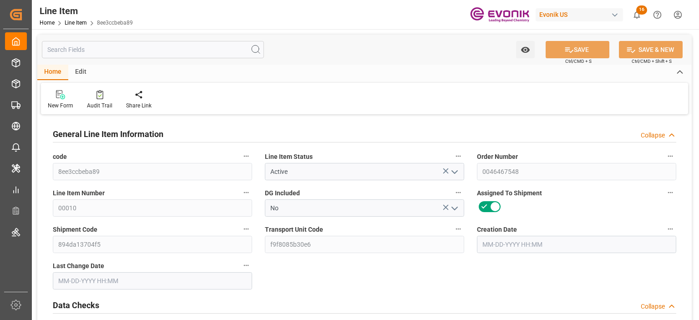
type input "452.2"
type input "400"
type input "0.5744"
type input "574.424"
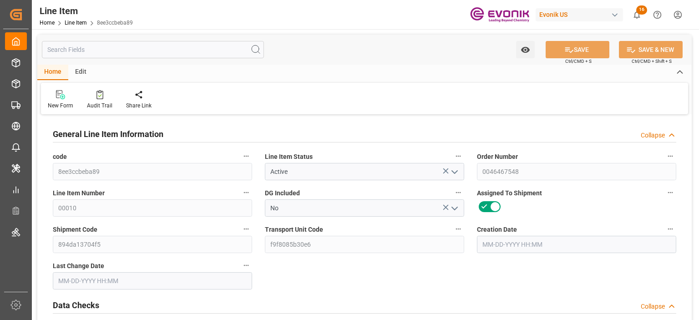
type input "2"
type input "432.2"
type input "400"
type input "0.5744"
type input "[DATE] 20:06"
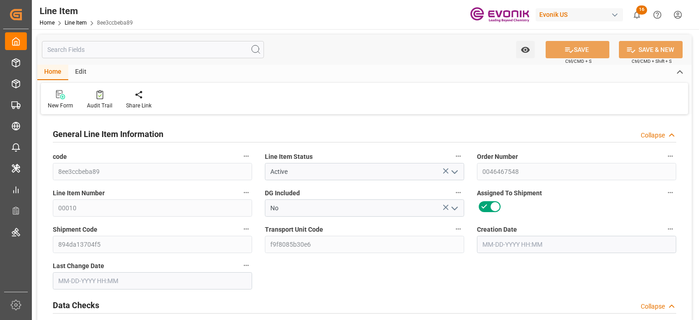
type input "[DATE] 12:52"
type input "[DATE]"
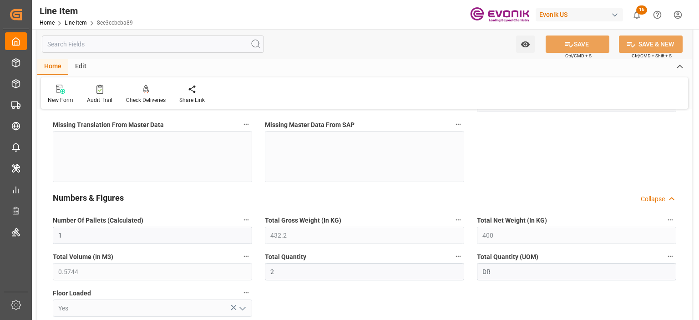
scroll to position [409, 0]
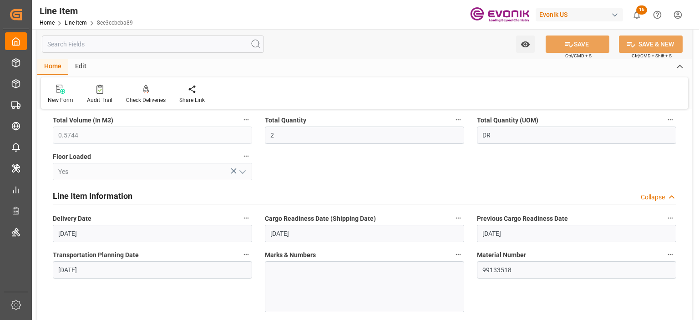
click at [103, 49] on input "text" at bounding box center [153, 43] width 222 height 17
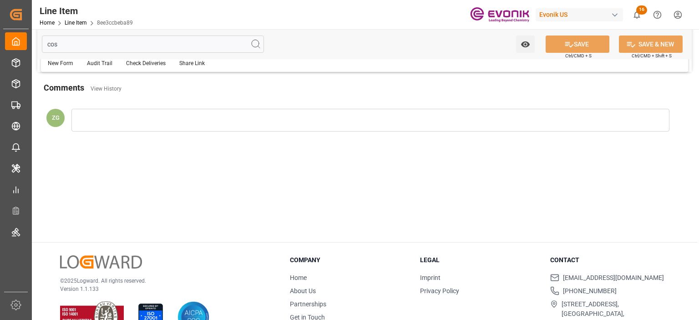
scroll to position [0, 0]
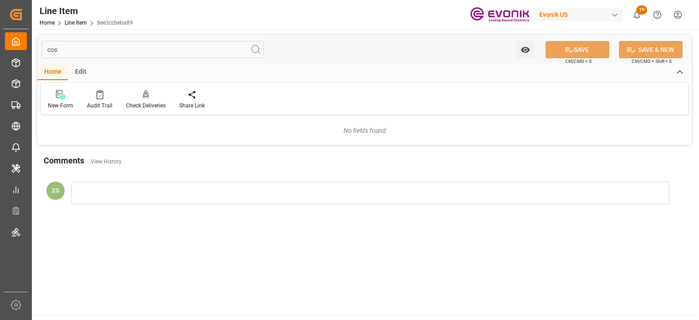
click at [86, 50] on input "cos" at bounding box center [153, 49] width 222 height 17
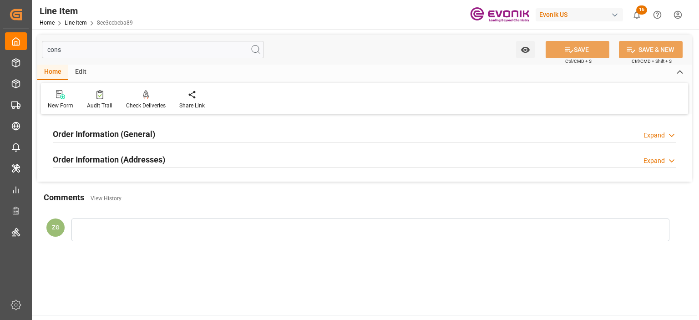
type input "cons"
click at [105, 165] on h2 "Order Information (Addresses)" at bounding box center [109, 159] width 112 height 12
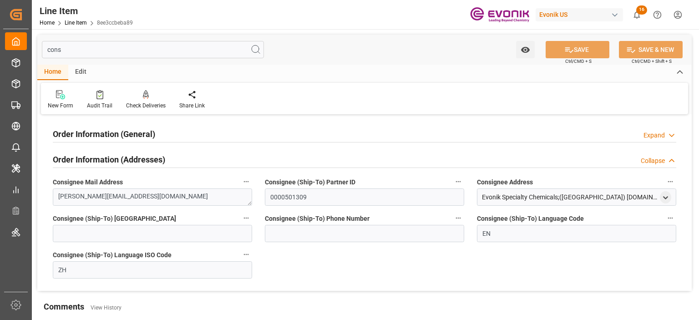
click at [105, 137] on h2 "Order Information (General)" at bounding box center [104, 134] width 102 height 12
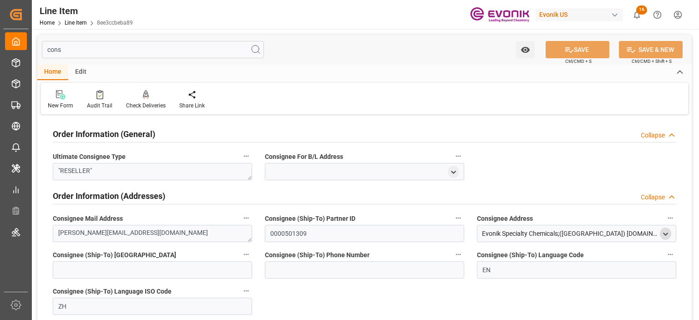
click at [667, 235] on icon "open menu" at bounding box center [665, 234] width 8 height 8
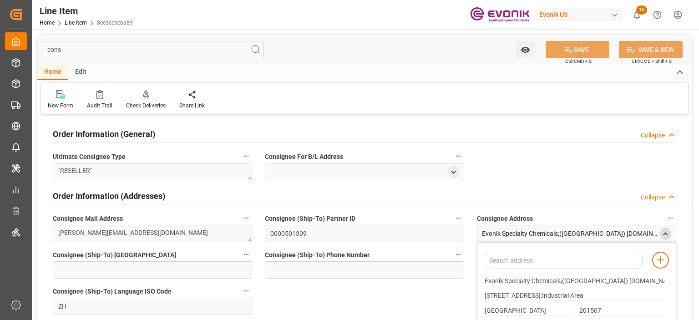
scroll to position [45, 0]
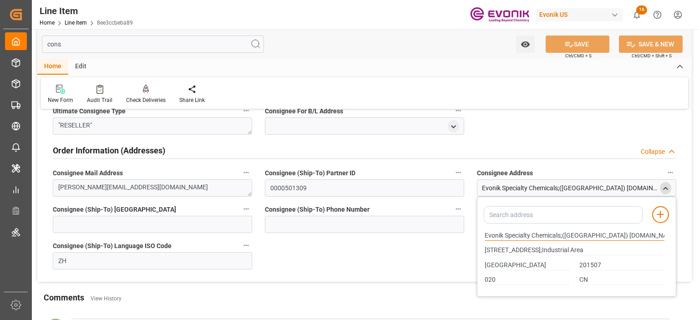
drag, startPoint x: 485, startPoint y: 232, endPoint x: 529, endPoint y: 232, distance: 43.7
click at [529, 232] on input "Evonik Specialty Chemicals;([GEOGRAPHIC_DATA]) [DOMAIN_NAME]." at bounding box center [574, 236] width 180 height 10
